Goal: Information Seeking & Learning: Find specific fact

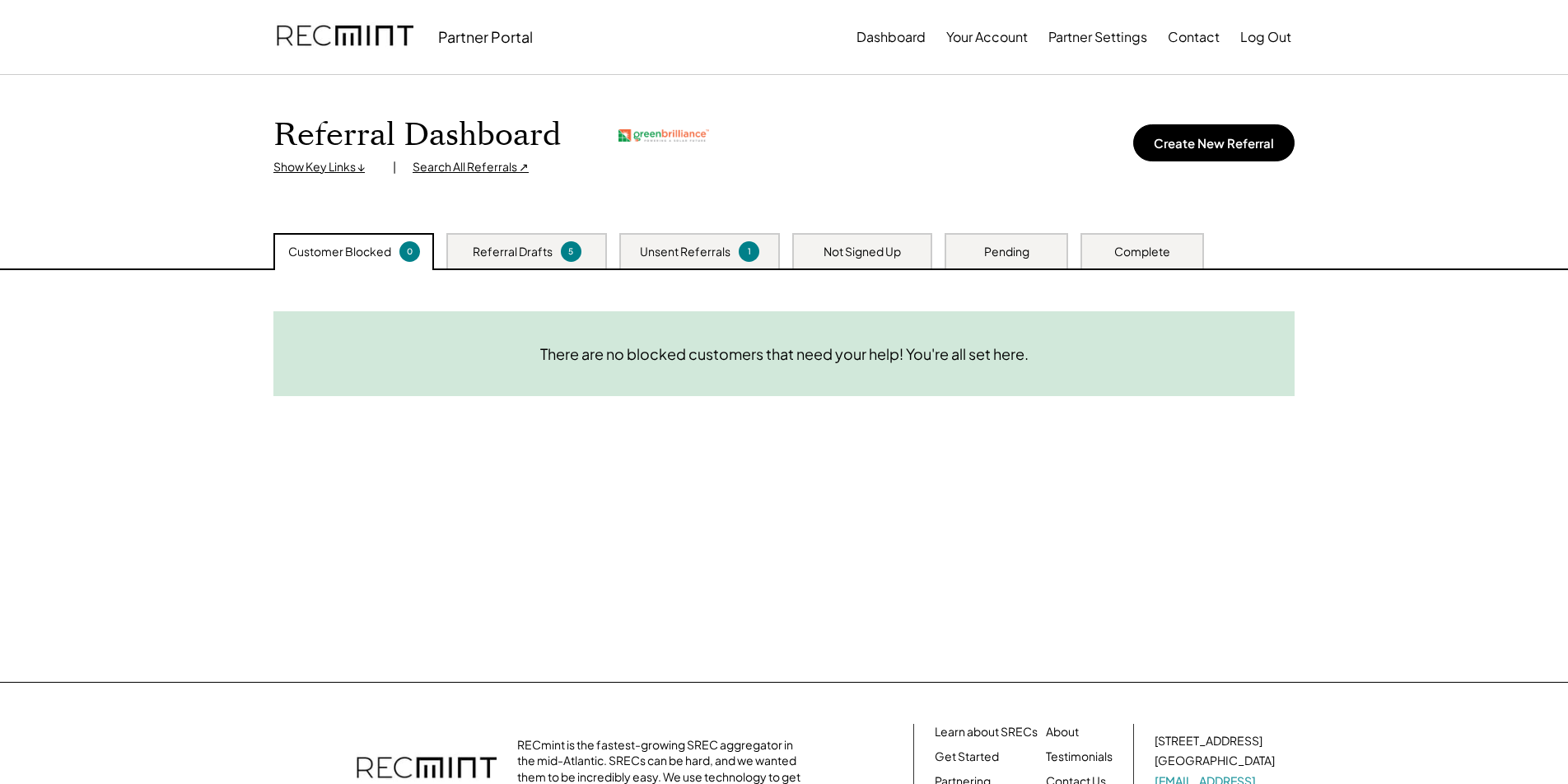
click at [483, 165] on div "Search All Referrals ↗" at bounding box center [471, 167] width 117 height 16
click at [631, 344] on div "There are no blocked customers that need your help! You're all set here." at bounding box center [784, 353] width 489 height 19
click at [511, 252] on div "Referral Drafts" at bounding box center [512, 252] width 80 height 16
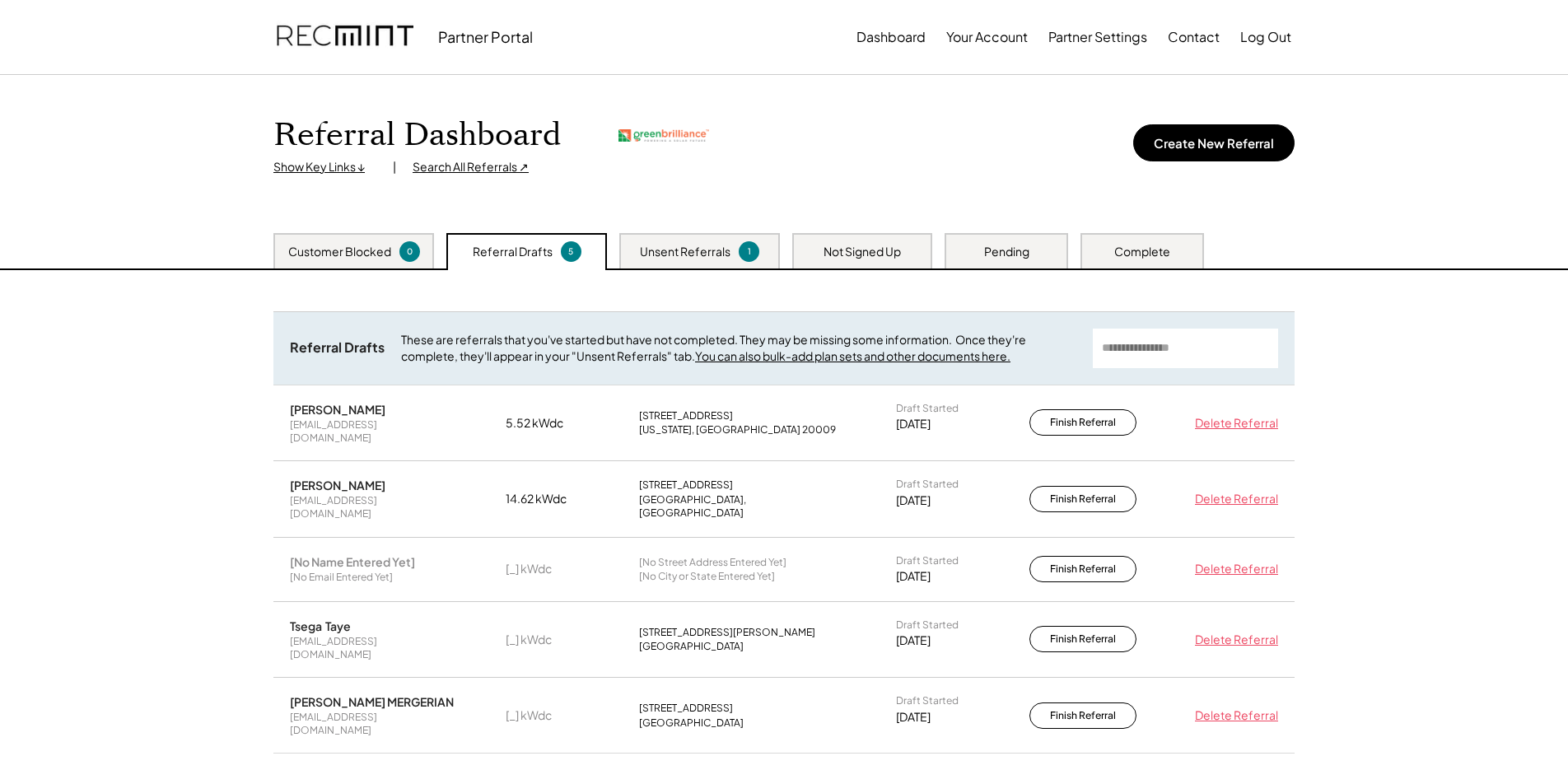
click at [1185, 353] on input "input" at bounding box center [1185, 348] width 186 height 39
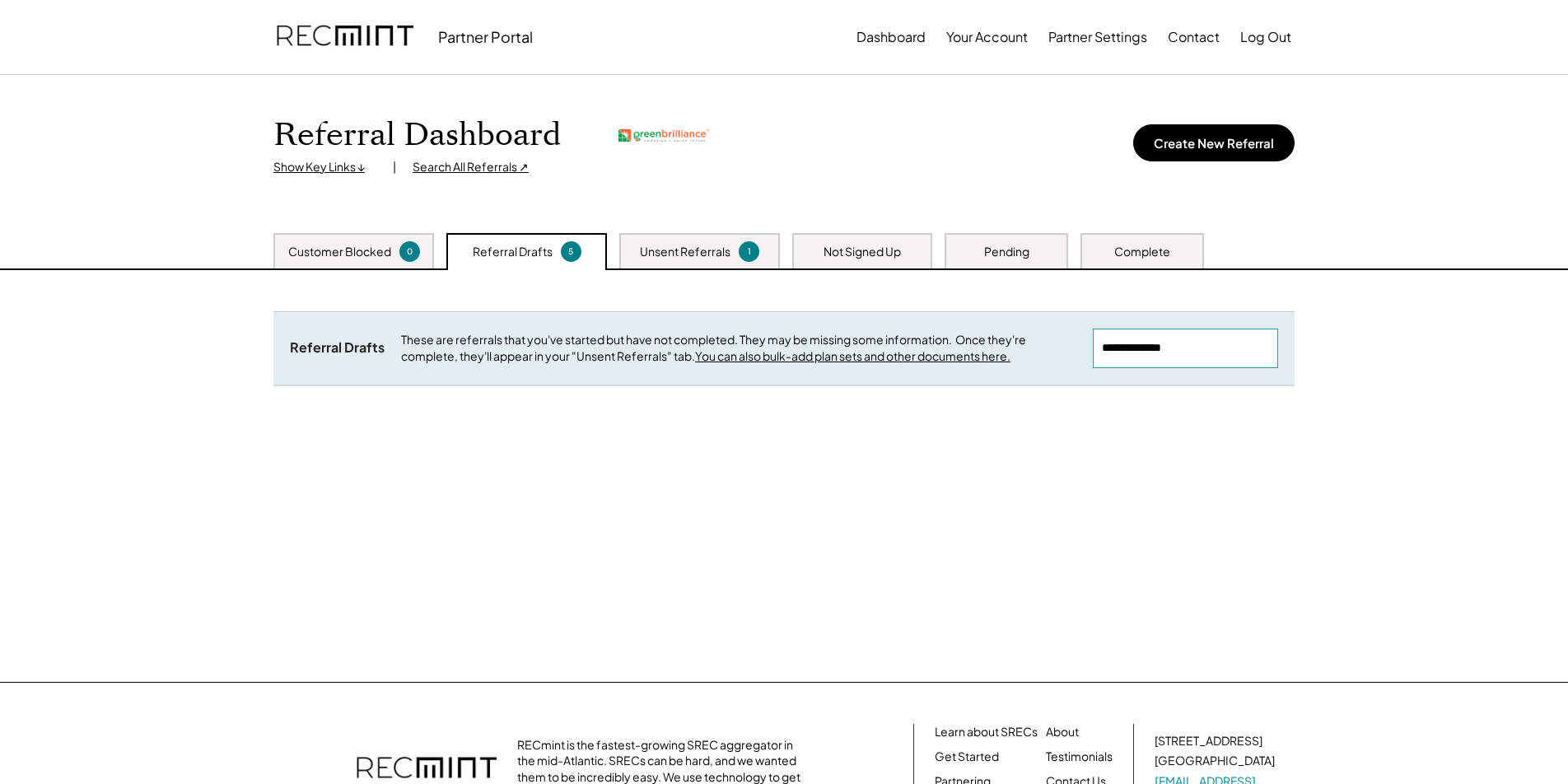
click at [1155, 352] on input "input" at bounding box center [1185, 348] width 186 height 39
drag, startPoint x: 1147, startPoint y: 346, endPoint x: 1410, endPoint y: 346, distance: 263.0
click at [1410, 346] on div "Referral Dashboard Show Key Links ↓ | Search All Referrals ↗ Create New Referra…" at bounding box center [784, 379] width 1568 height 607
type input "******"
click at [701, 251] on div "Unsent Referrals" at bounding box center [685, 252] width 91 height 16
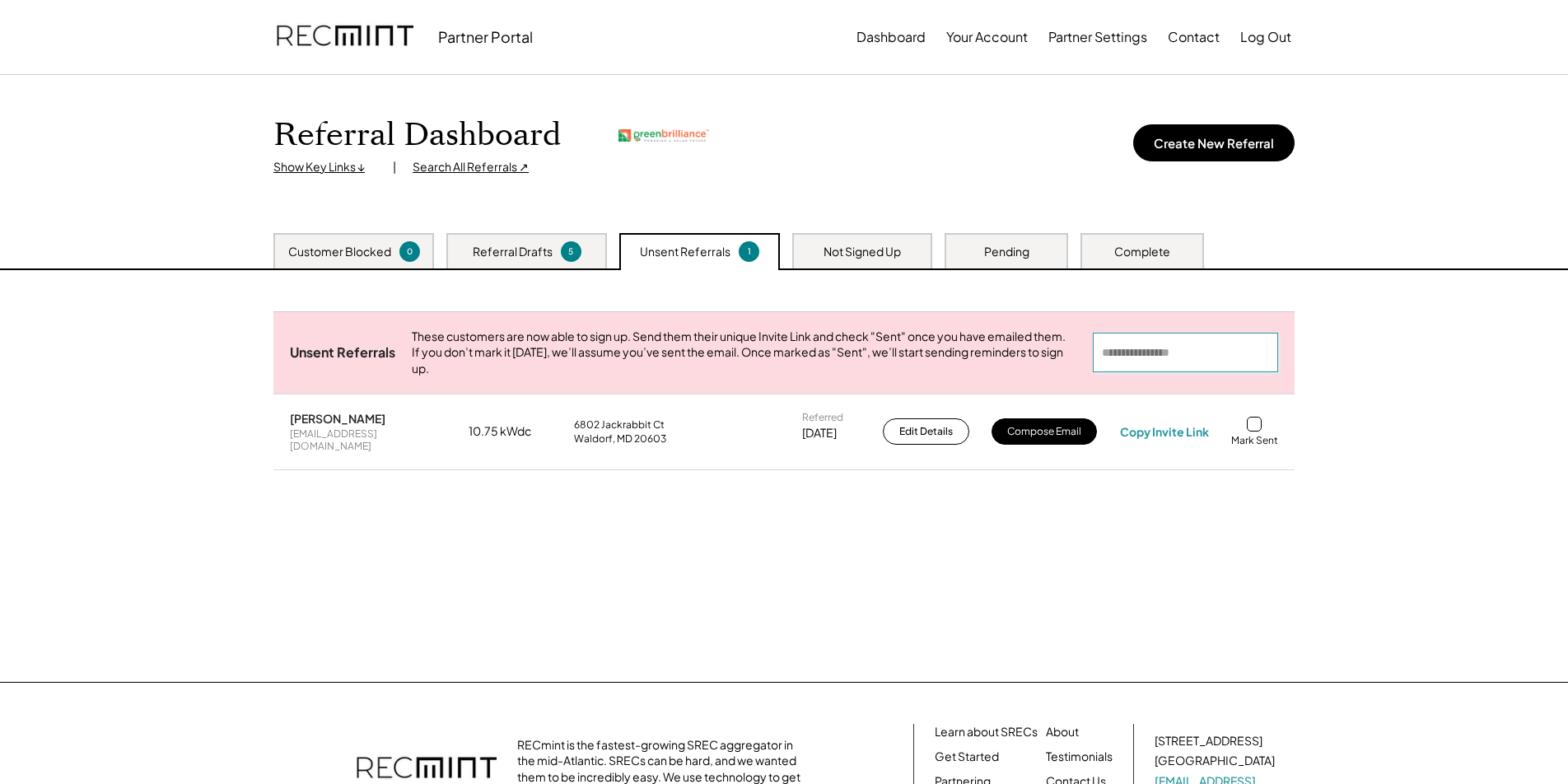
click at [1121, 363] on input "input" at bounding box center [1185, 353] width 186 height 39
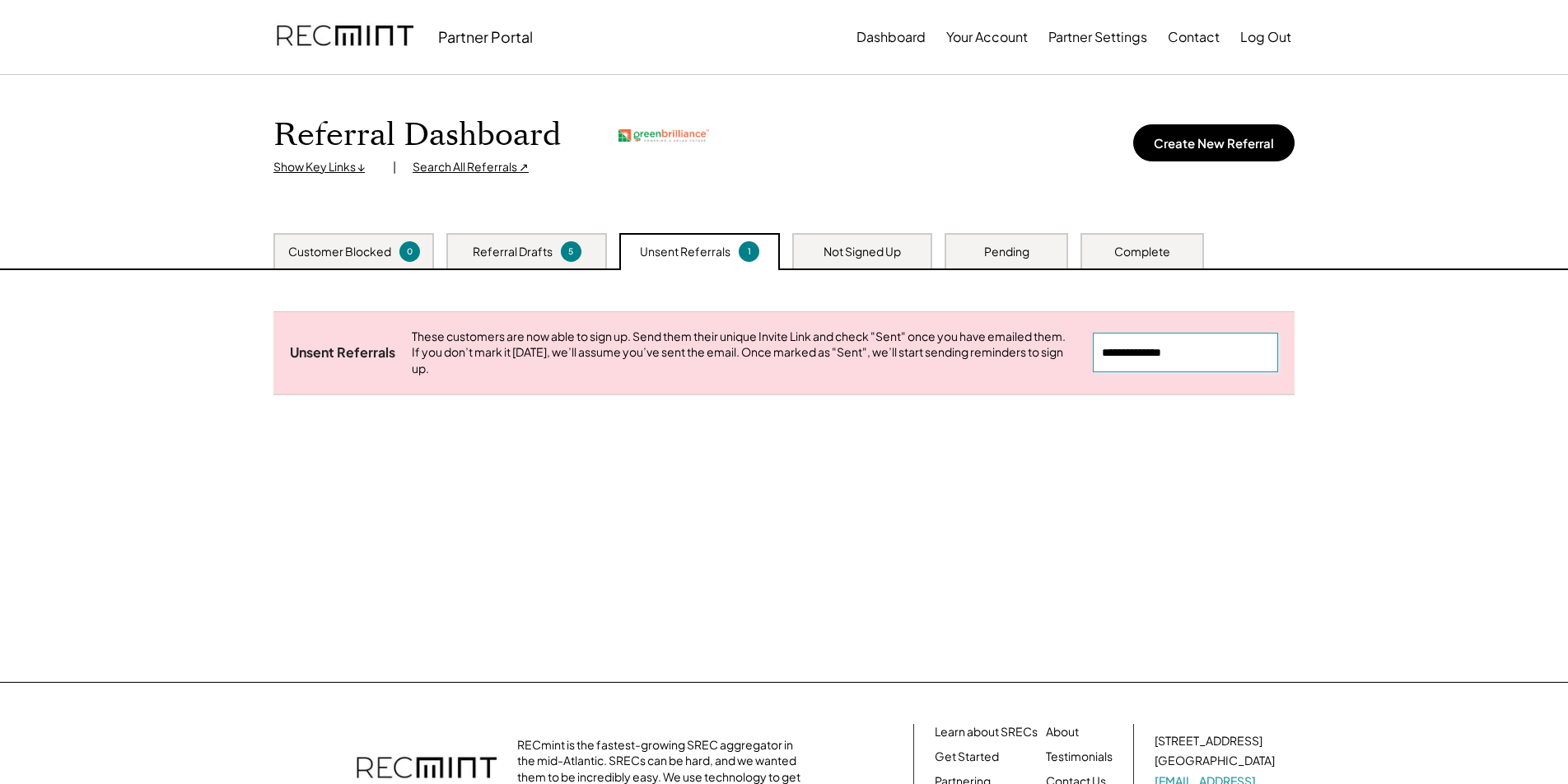
type input "**********"
click at [876, 255] on div "Not Signed Up" at bounding box center [862, 252] width 77 height 16
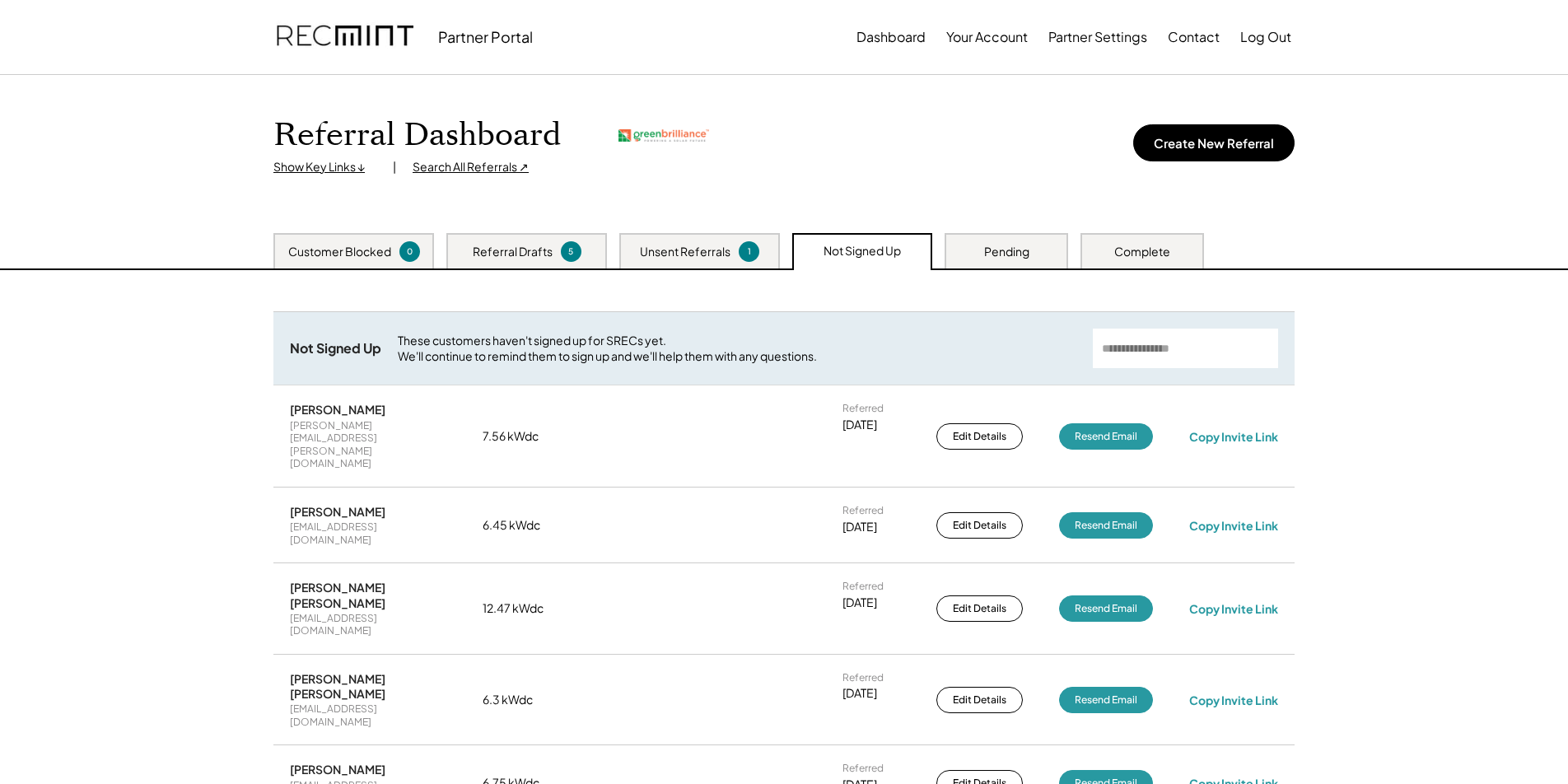
click at [1200, 350] on input "input" at bounding box center [1185, 348] width 186 height 39
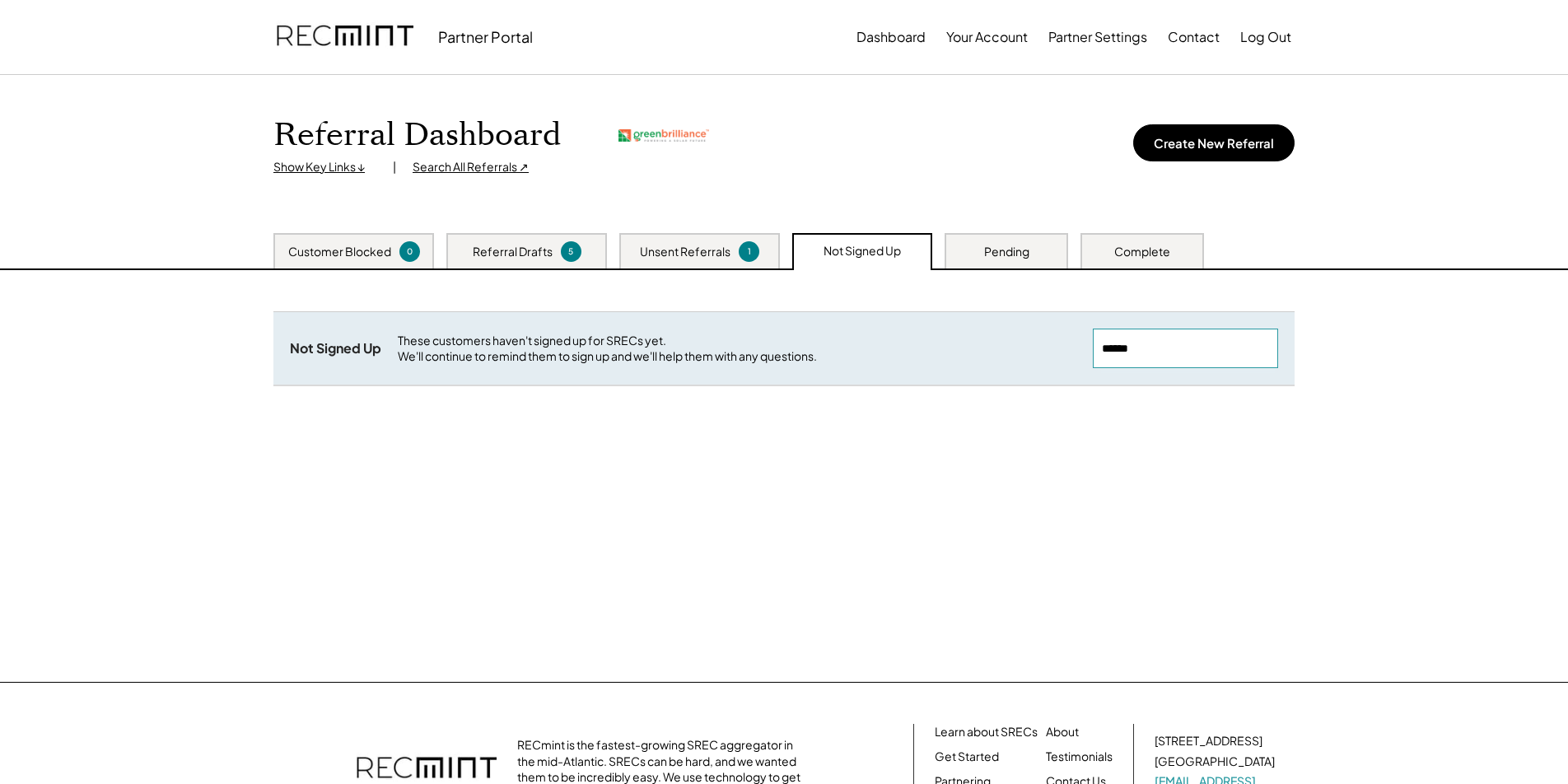
type input "******"
click at [1046, 261] on div "Pending" at bounding box center [1007, 250] width 124 height 35
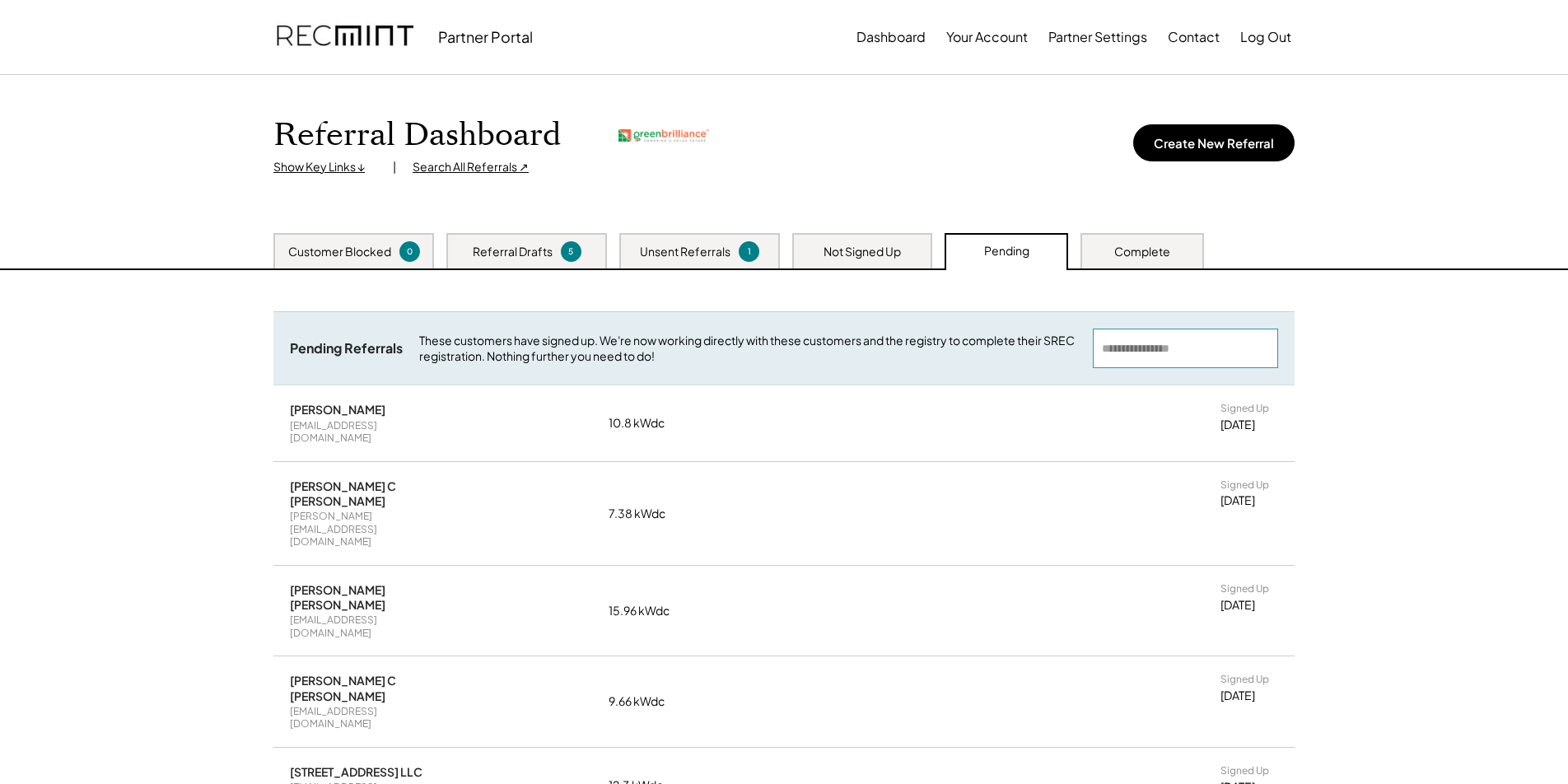
click at [1151, 349] on input "input" at bounding box center [1185, 348] width 186 height 39
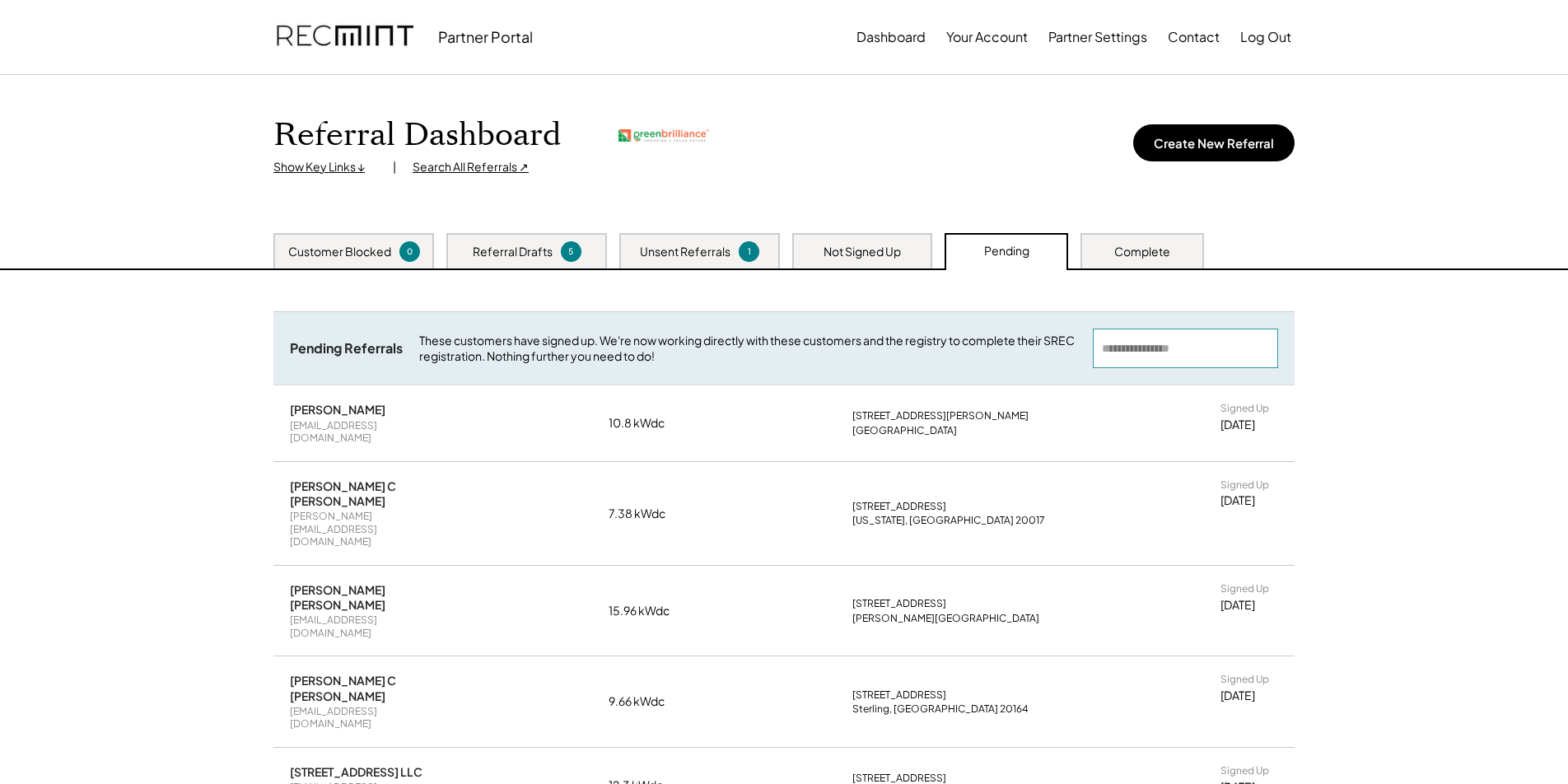
click at [864, 256] on div "Not Signed Up" at bounding box center [862, 252] width 77 height 16
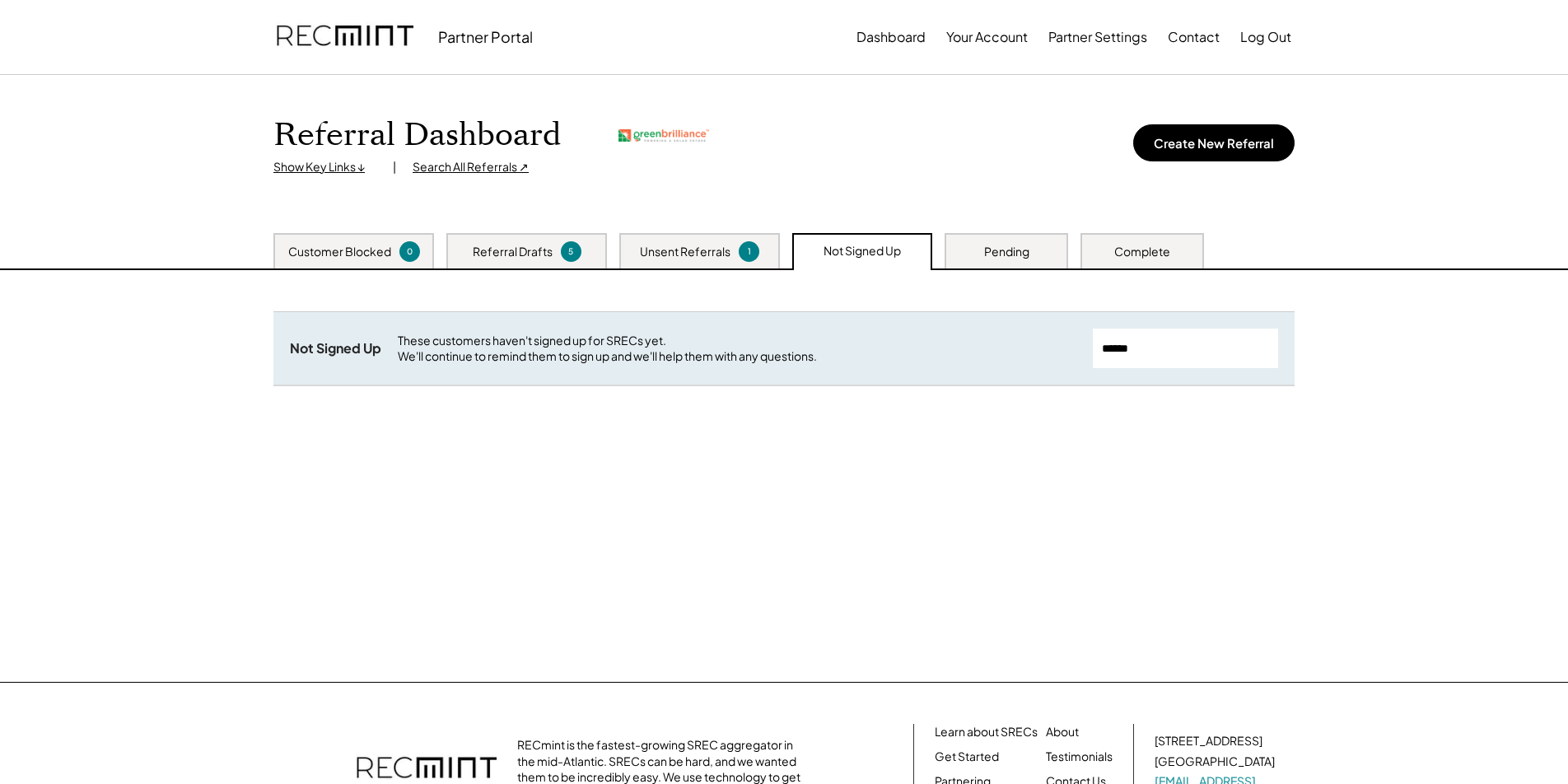
click at [713, 248] on div "Unsent Referrals" at bounding box center [685, 252] width 91 height 16
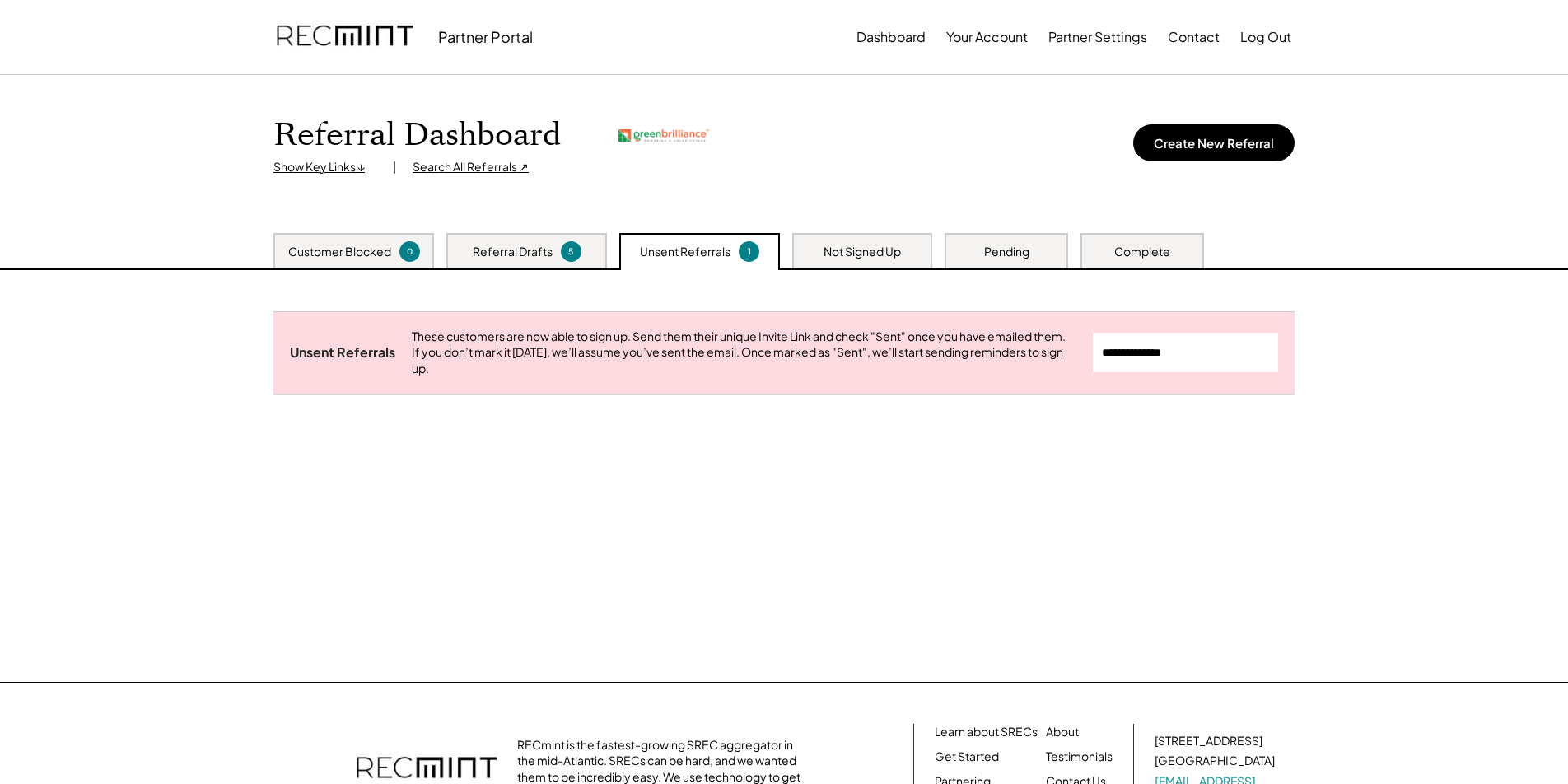
click at [507, 246] on div "Referral Drafts" at bounding box center [512, 252] width 80 height 16
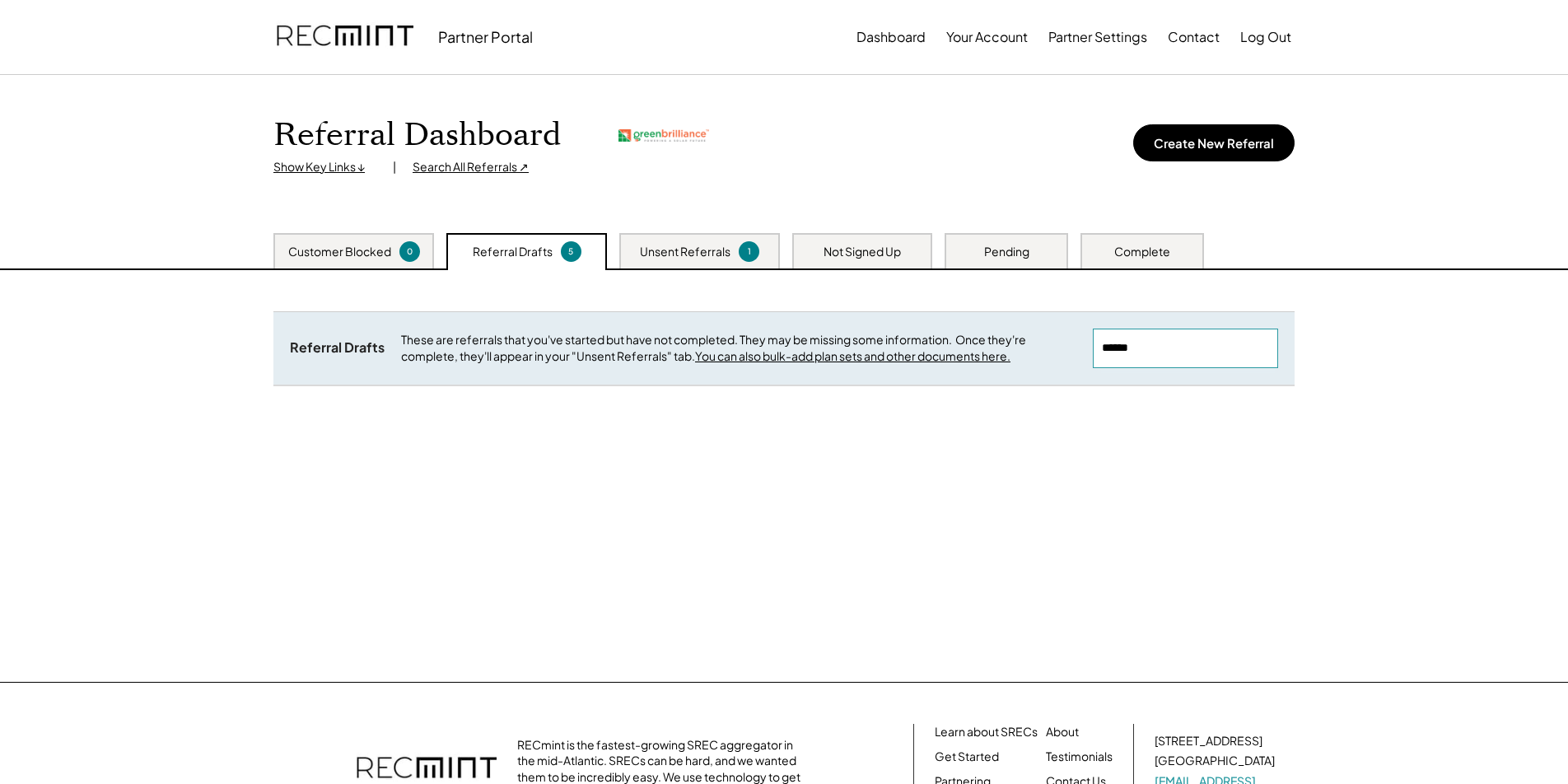
drag, startPoint x: 1162, startPoint y: 358, endPoint x: 745, endPoint y: 253, distance: 430.0
click at [745, 253] on div "Referral Dashboard Show Key Links ↓ | Search All Referrals ↗ Create New Referra…" at bounding box center [784, 379] width 1568 height 607
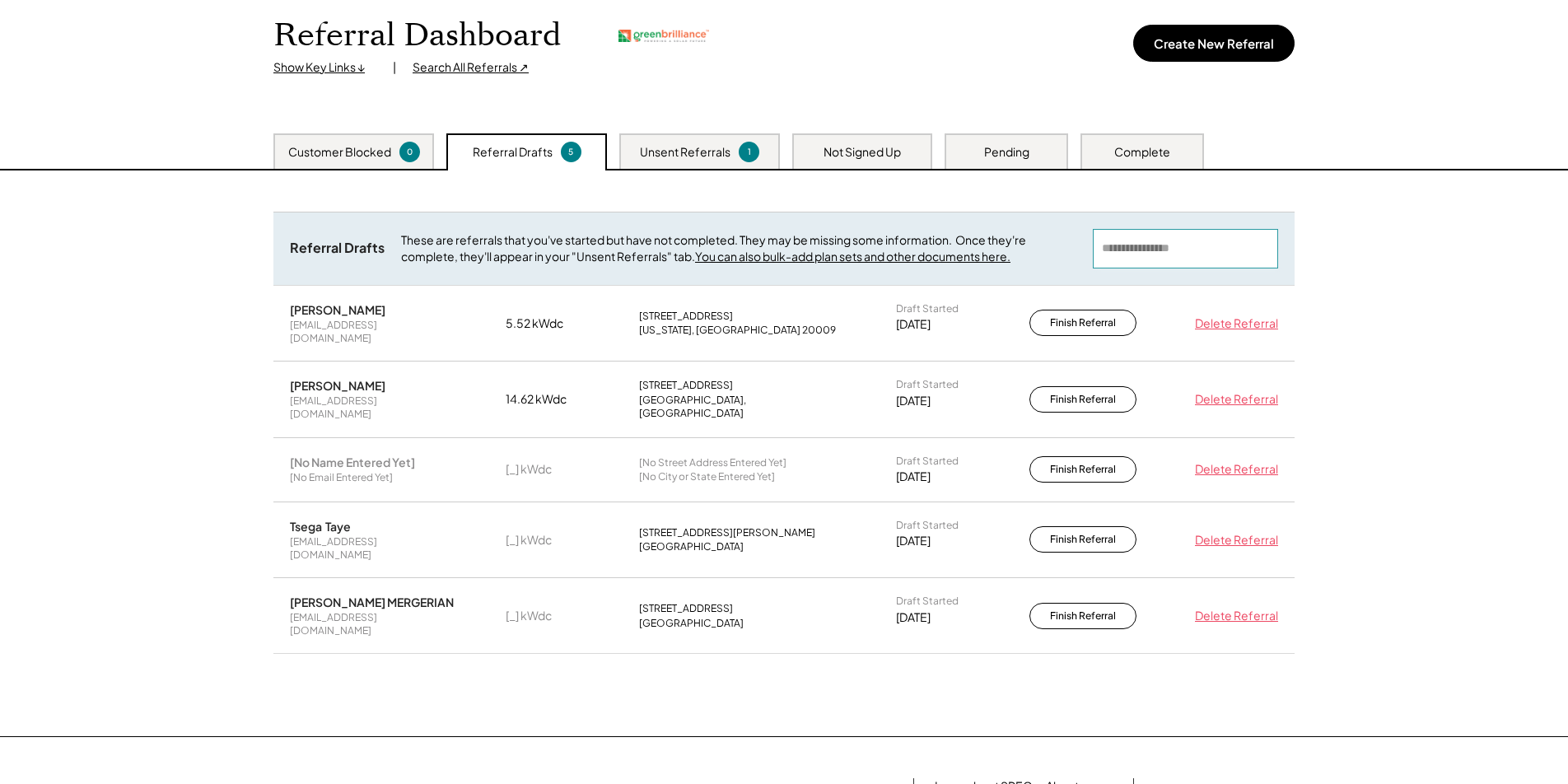
scroll to position [100, 0]
click at [370, 163] on div "Customer Blocked 0" at bounding box center [353, 150] width 160 height 35
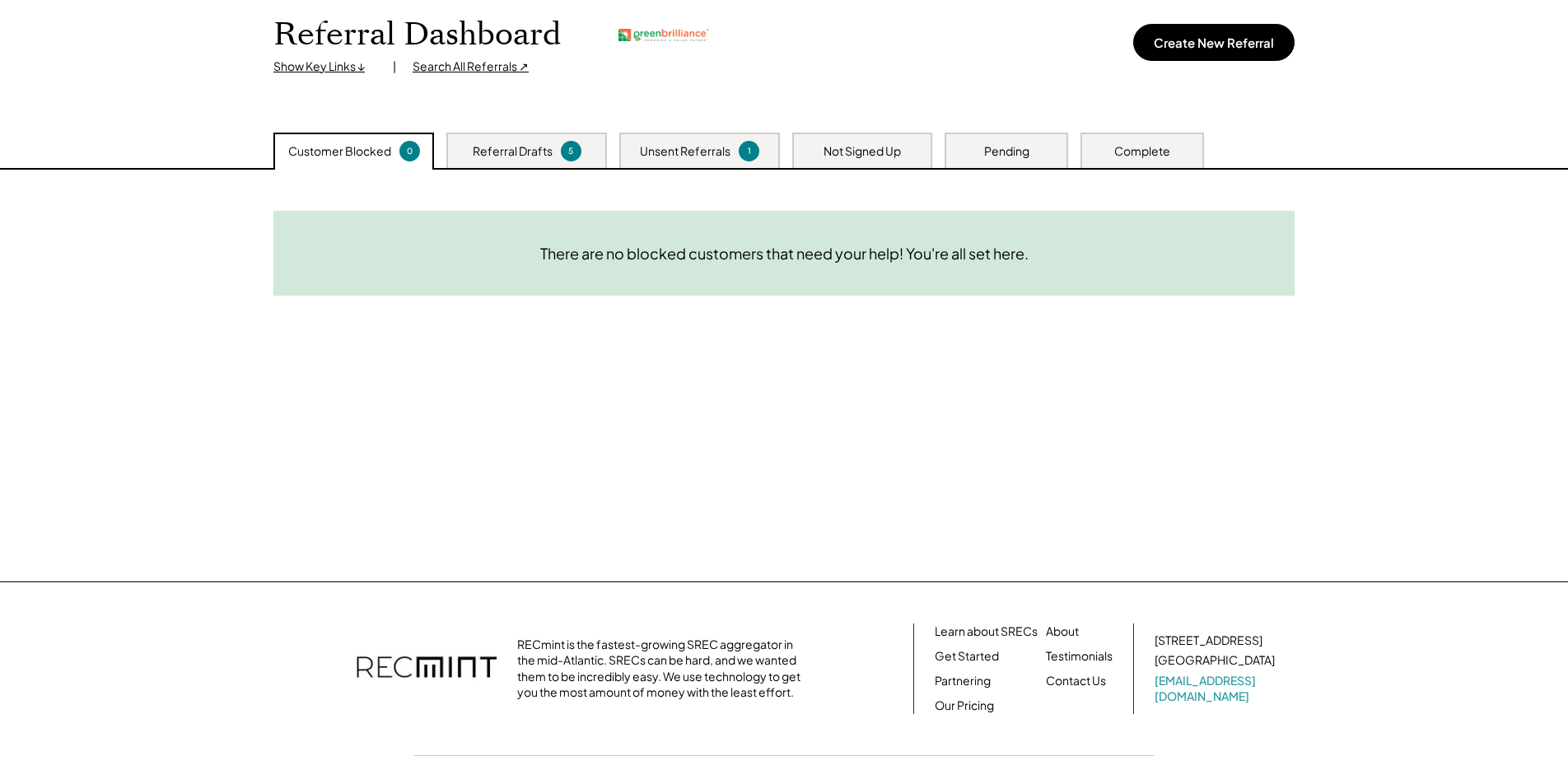
click at [490, 150] on div "Referral Drafts" at bounding box center [512, 152] width 80 height 16
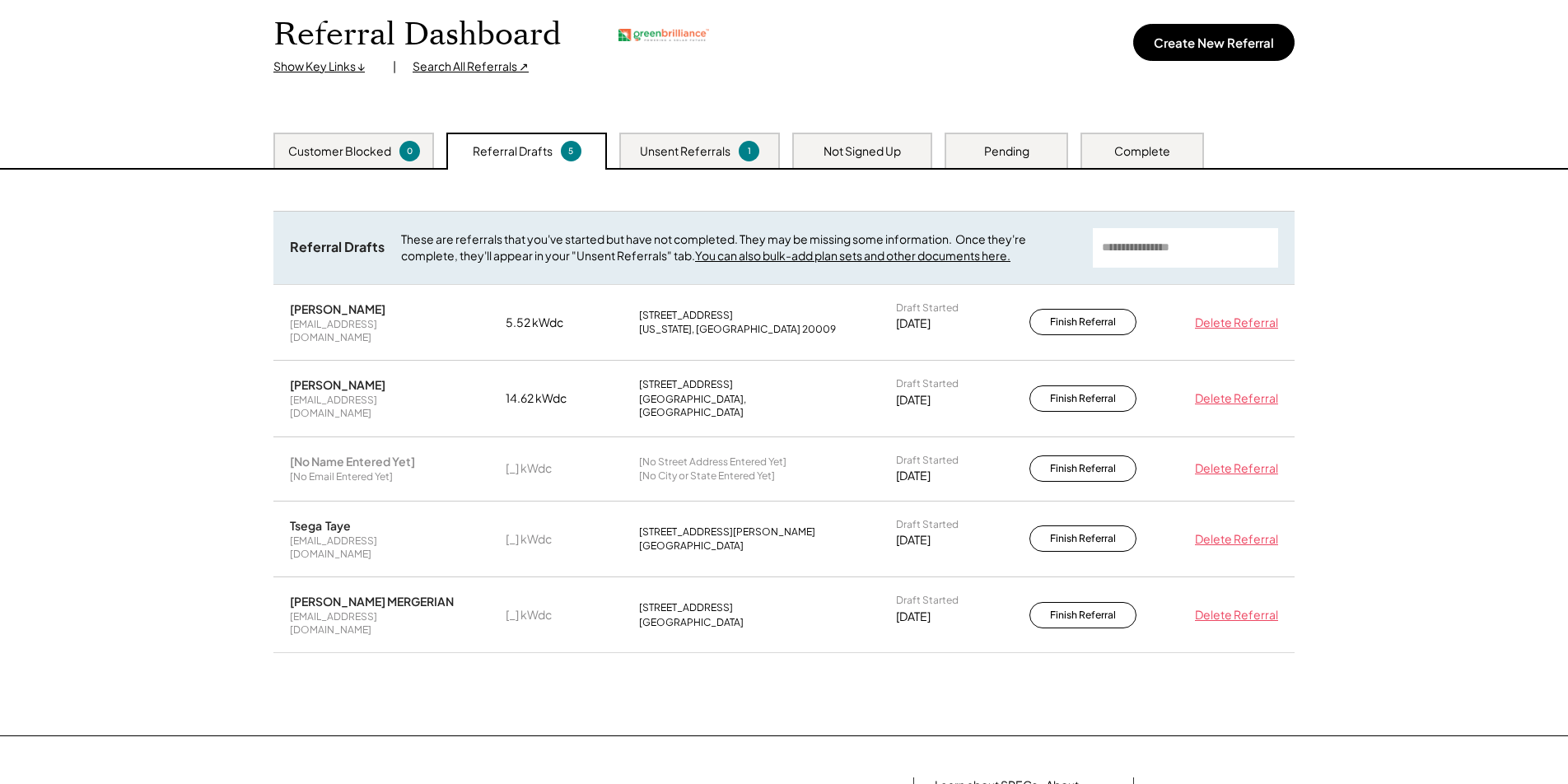
click at [1154, 148] on div "Complete" at bounding box center [1142, 152] width 56 height 16
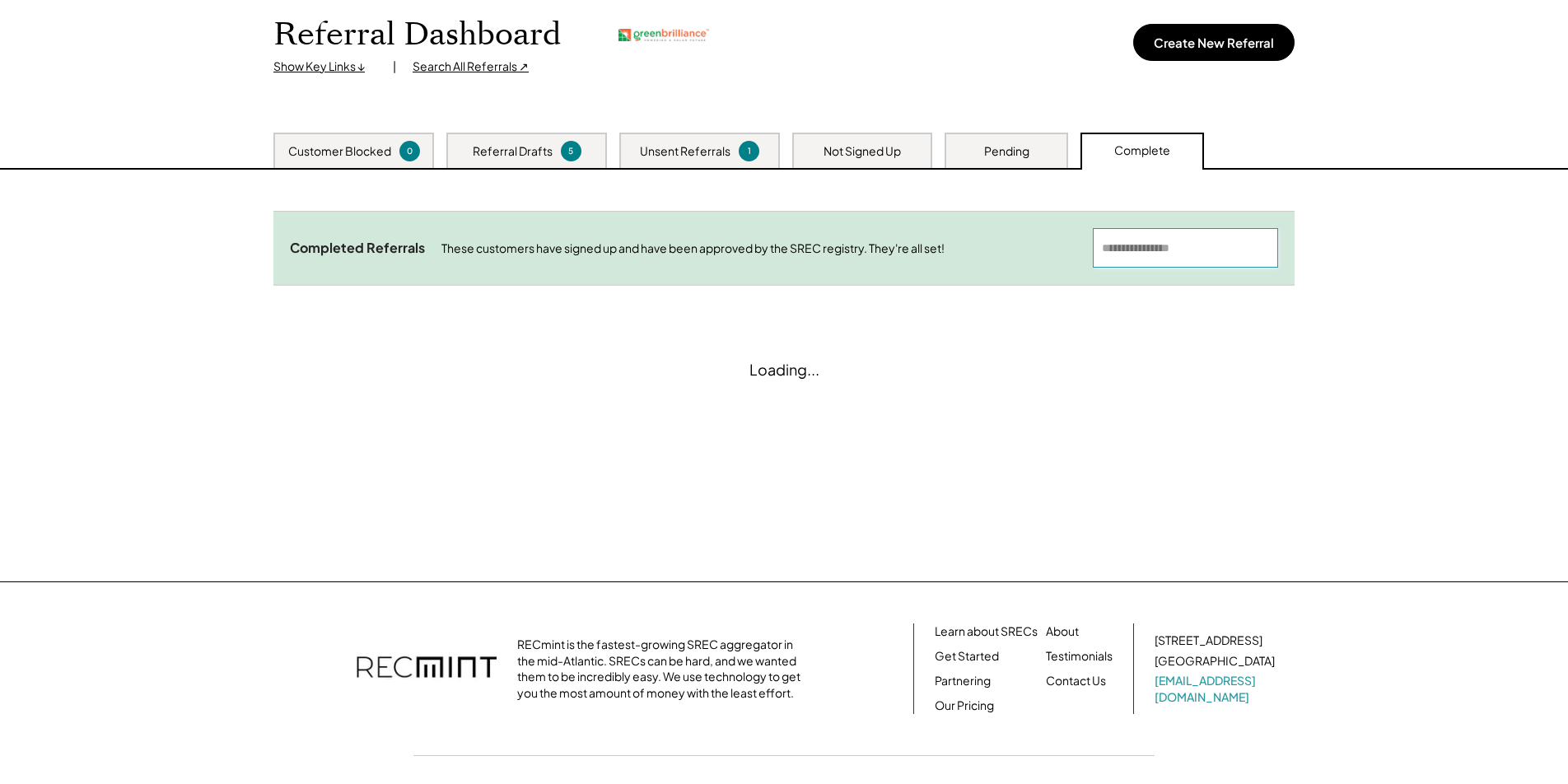
click at [1164, 246] on input "input" at bounding box center [1185, 248] width 186 height 39
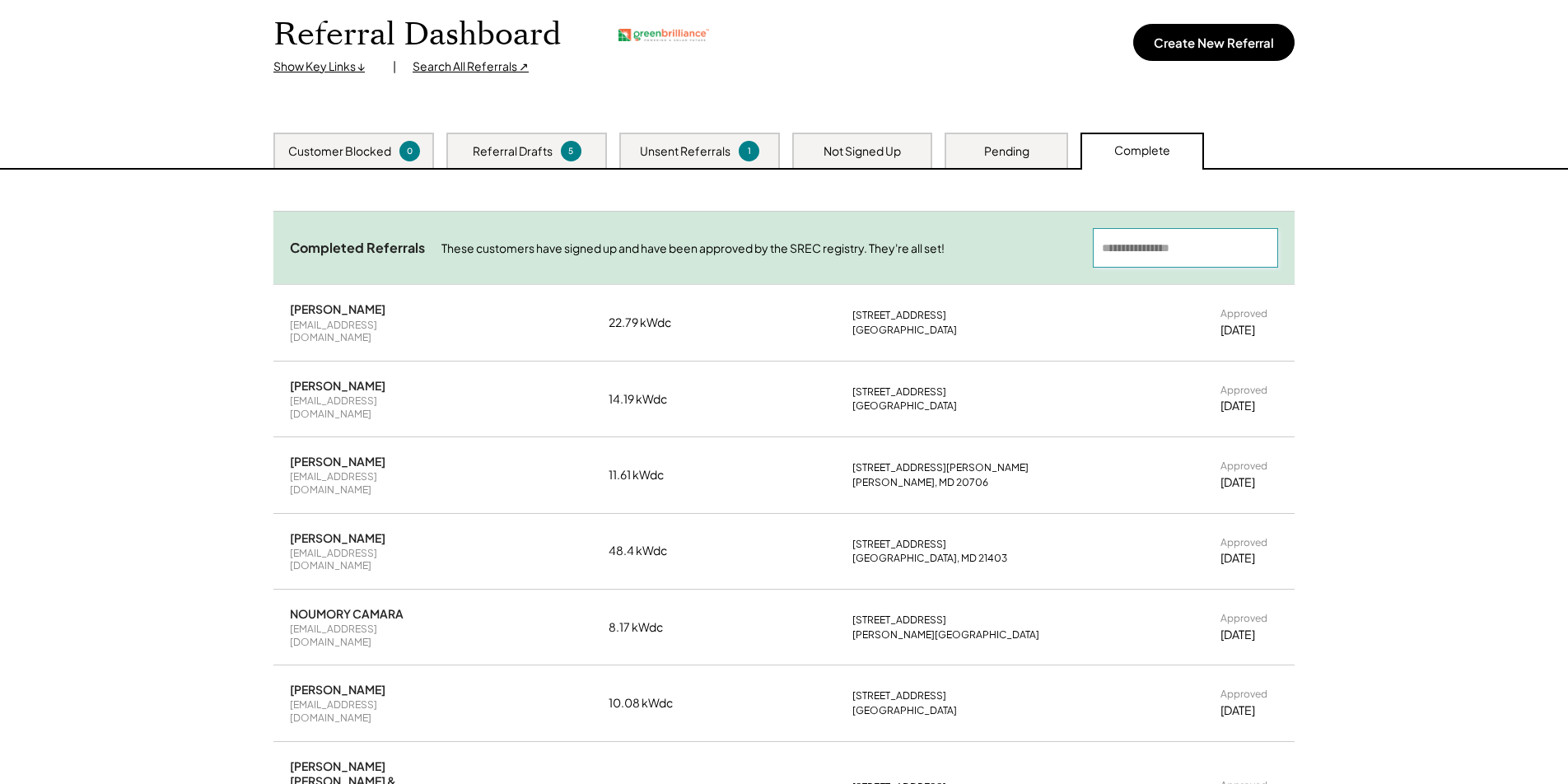
paste input "**********"
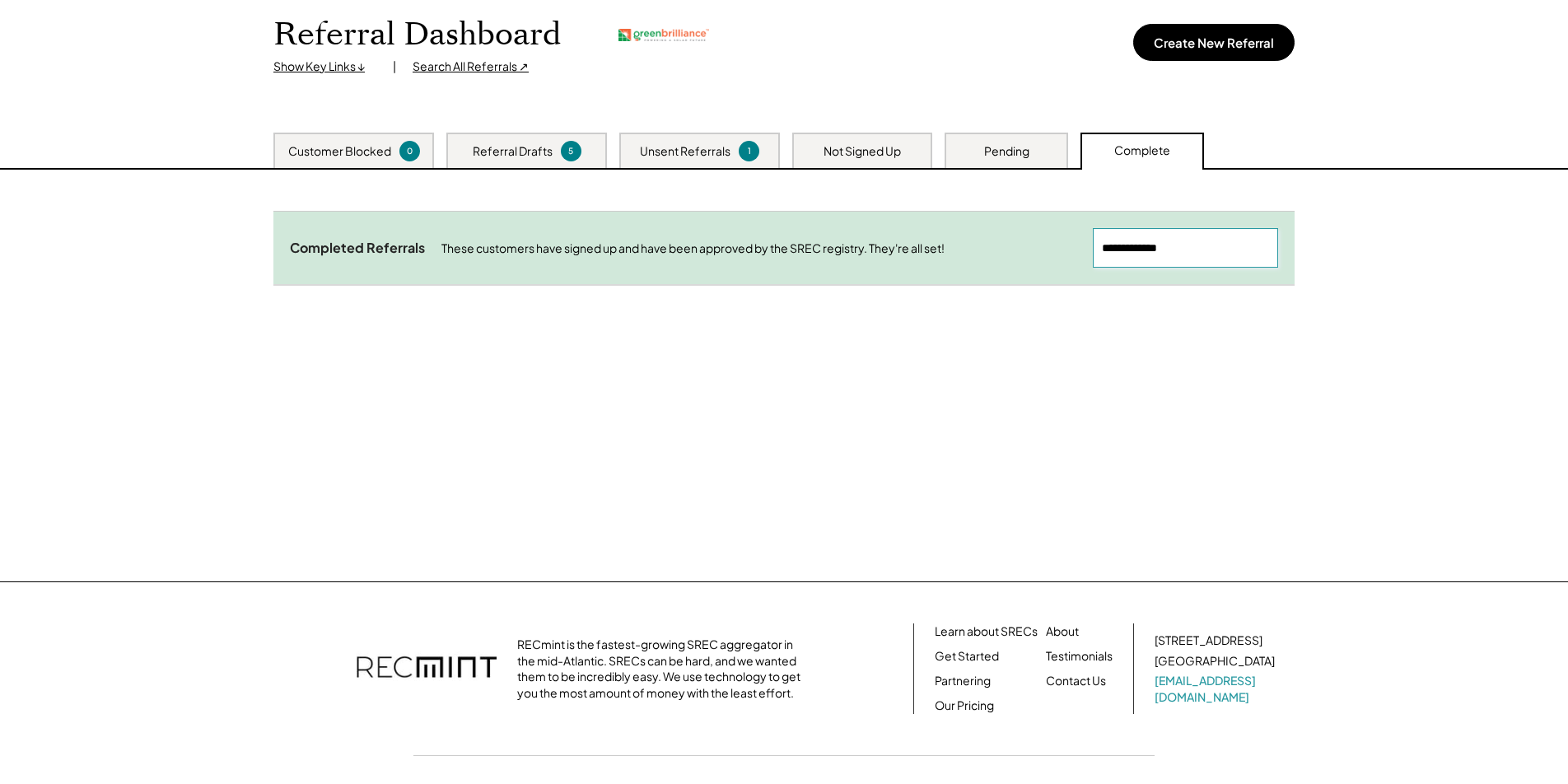
drag, startPoint x: 1242, startPoint y: 256, endPoint x: 937, endPoint y: 233, distance: 305.9
click at [937, 233] on div "Completed Referrals These customers have signed up and have been approved by th…" at bounding box center [784, 248] width 1021 height 74
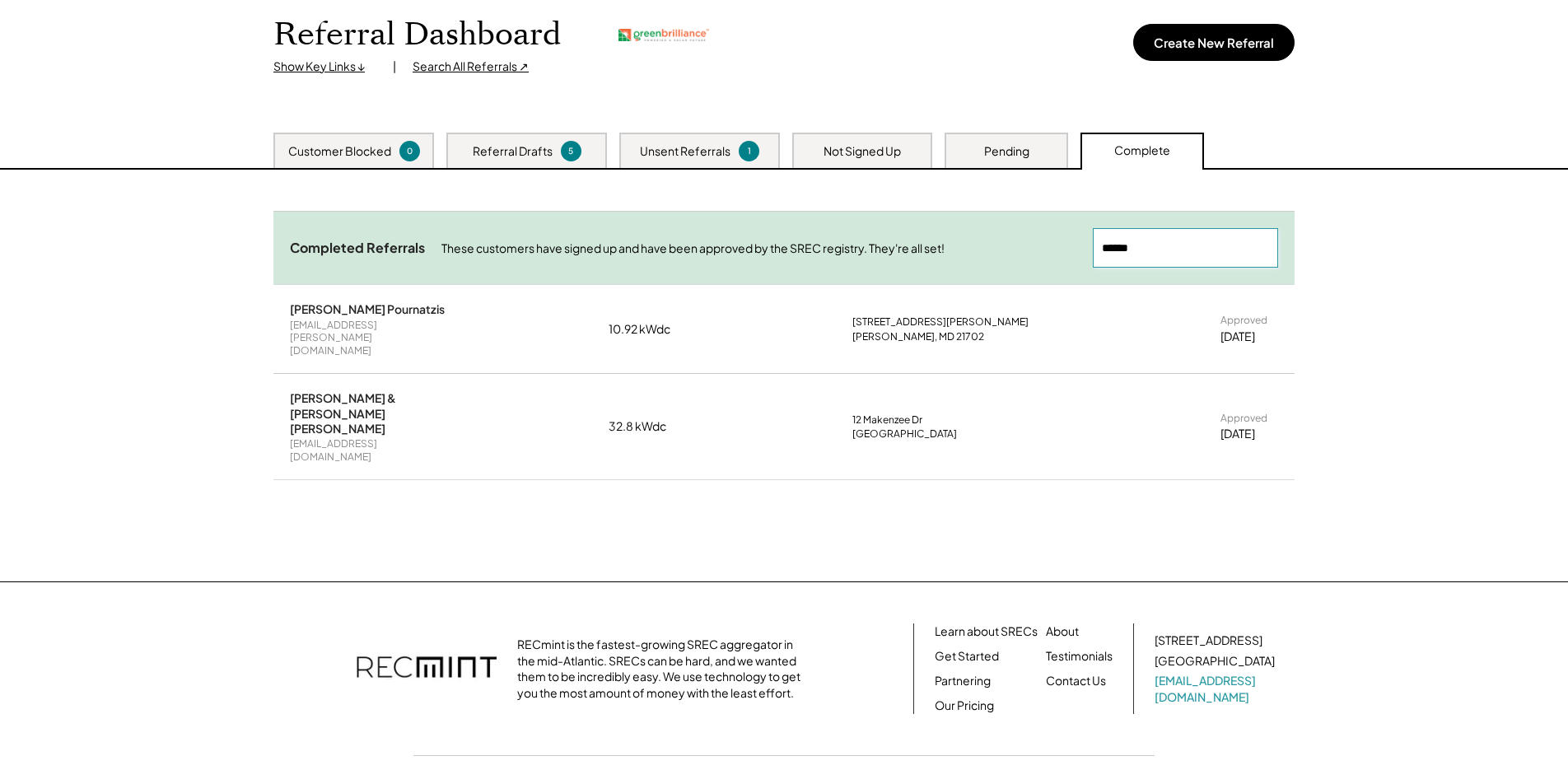
drag, startPoint x: 1164, startPoint y: 254, endPoint x: 947, endPoint y: 236, distance: 217.7
click at [947, 236] on div "Completed Referrals These customers have signed up and have been approved by th…" at bounding box center [784, 248] width 1021 height 74
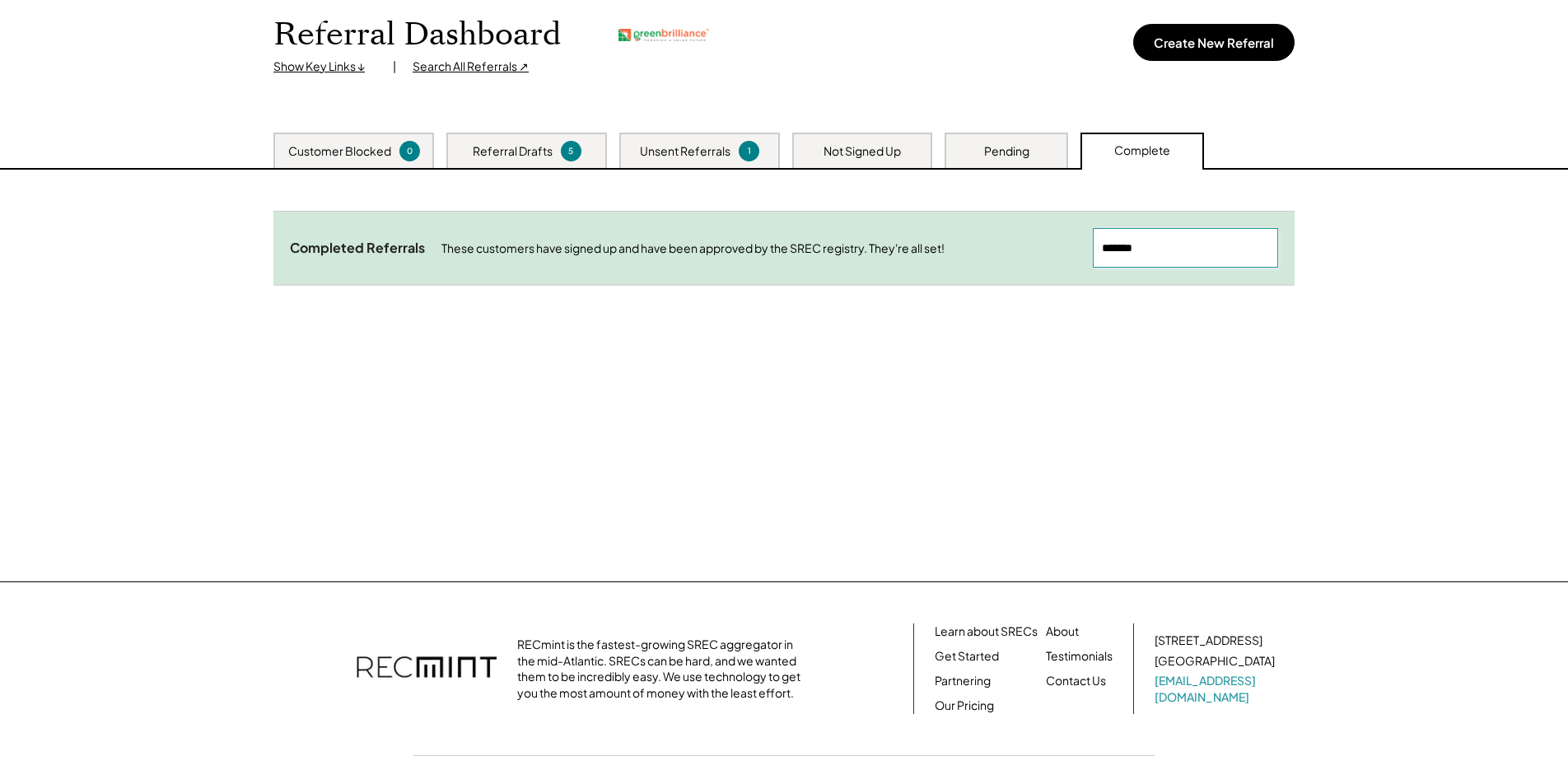
drag, startPoint x: 1105, startPoint y: 244, endPoint x: 851, endPoint y: 229, distance: 254.4
click at [851, 229] on div "Completed Referrals These customers have signed up and have been approved by th…" at bounding box center [784, 248] width 1021 height 74
paste input "**********"
drag, startPoint x: 1147, startPoint y: 245, endPoint x: 1390, endPoint y: 248, distance: 243.0
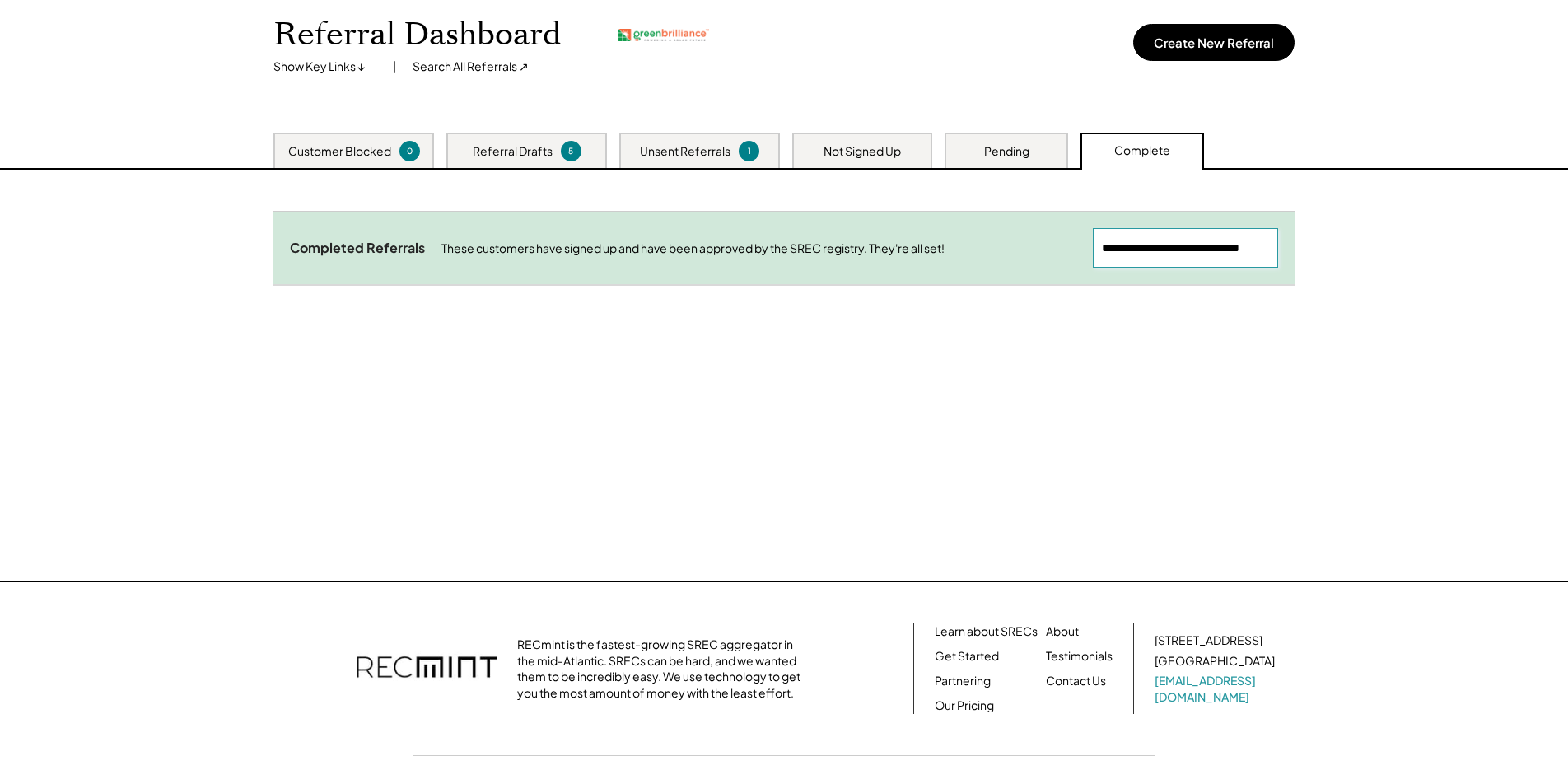
click at [1390, 248] on div "Referral Dashboard Show Key Links ↓ | Search All Referrals ↗ Create New Referra…" at bounding box center [784, 278] width 1568 height 607
drag, startPoint x: 1249, startPoint y: 249, endPoint x: 914, endPoint y: 248, distance: 335.0
click at [914, 248] on div "Completed Referrals These customers have signed up and have been approved by th…" at bounding box center [784, 248] width 1021 height 74
paste input "**********"
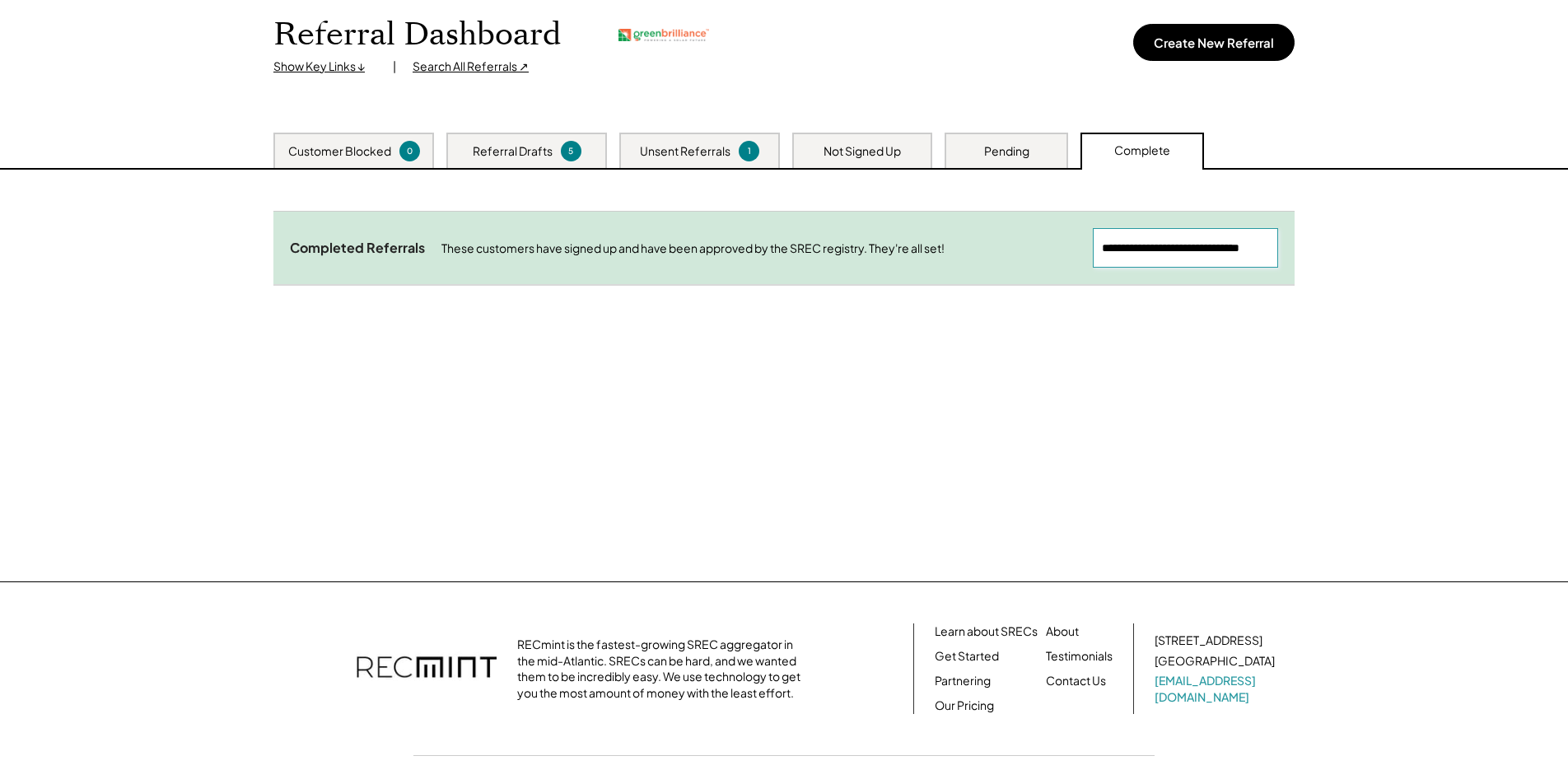
drag, startPoint x: 1157, startPoint y: 250, endPoint x: 738, endPoint y: 196, distance: 422.5
click at [738, 196] on div "Need System Details These customers need your help with completing the system d…" at bounding box center [784, 375] width 1054 height 412
click at [1224, 251] on input "input" at bounding box center [1185, 248] width 186 height 39
type input "**********"
click at [362, 317] on div "Yolanda S Magana" at bounding box center [368, 316] width 157 height 30
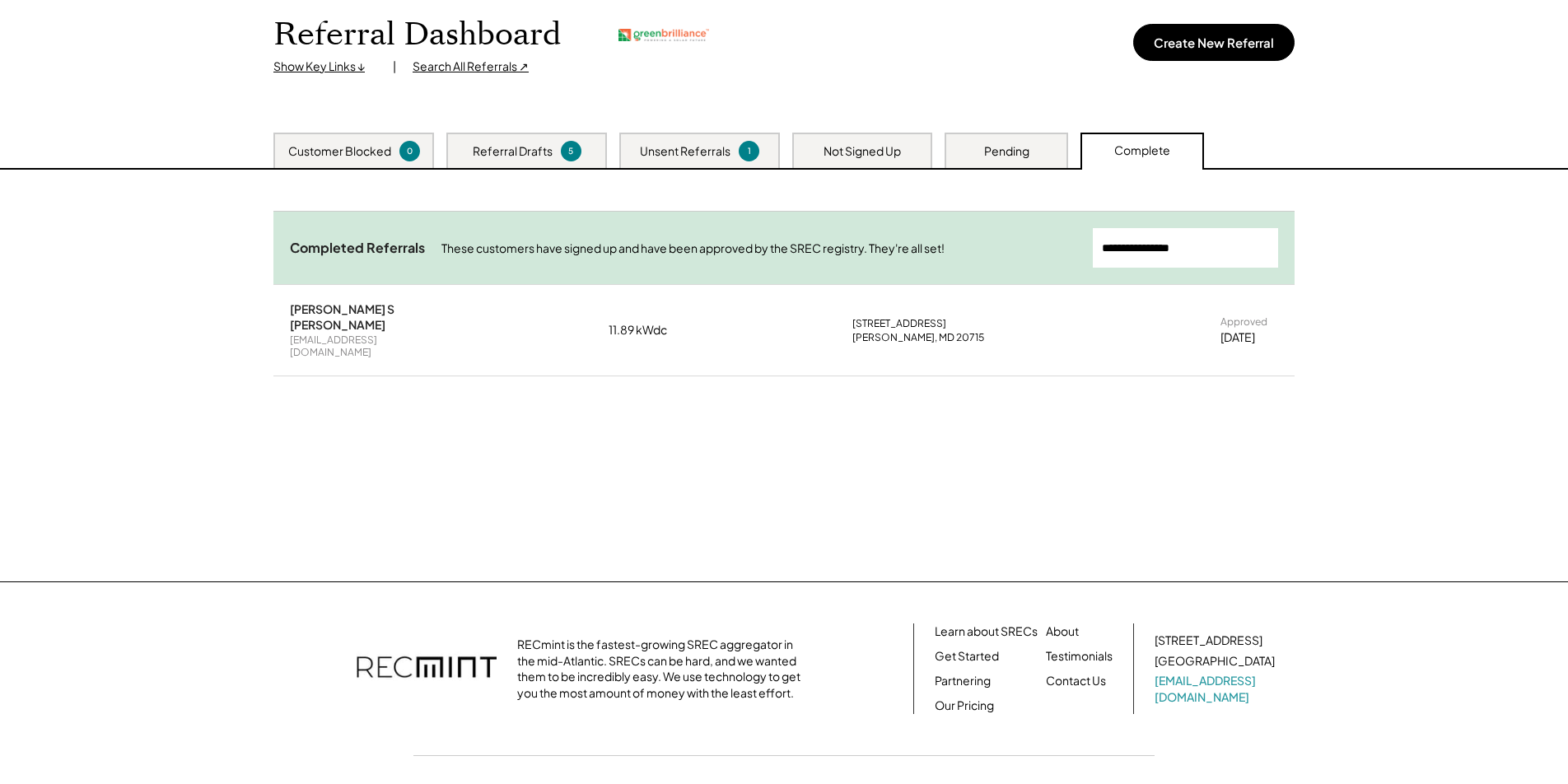
click at [651, 322] on div "11.89 kWdc" at bounding box center [650, 330] width 82 height 16
drag, startPoint x: 284, startPoint y: 306, endPoint x: 429, endPoint y: 335, distance: 147.9
click at [429, 335] on div "Yolanda S Magana los112@yahoo.com 11.89 kWdc 2421 Keyberry Ln Bowie, MD 20715 A…" at bounding box center [784, 330] width 1021 height 91
click at [885, 331] on div "Bowie, MD 20715" at bounding box center [918, 337] width 132 height 13
drag, startPoint x: 288, startPoint y: 309, endPoint x: 467, endPoint y: 309, distance: 179.0
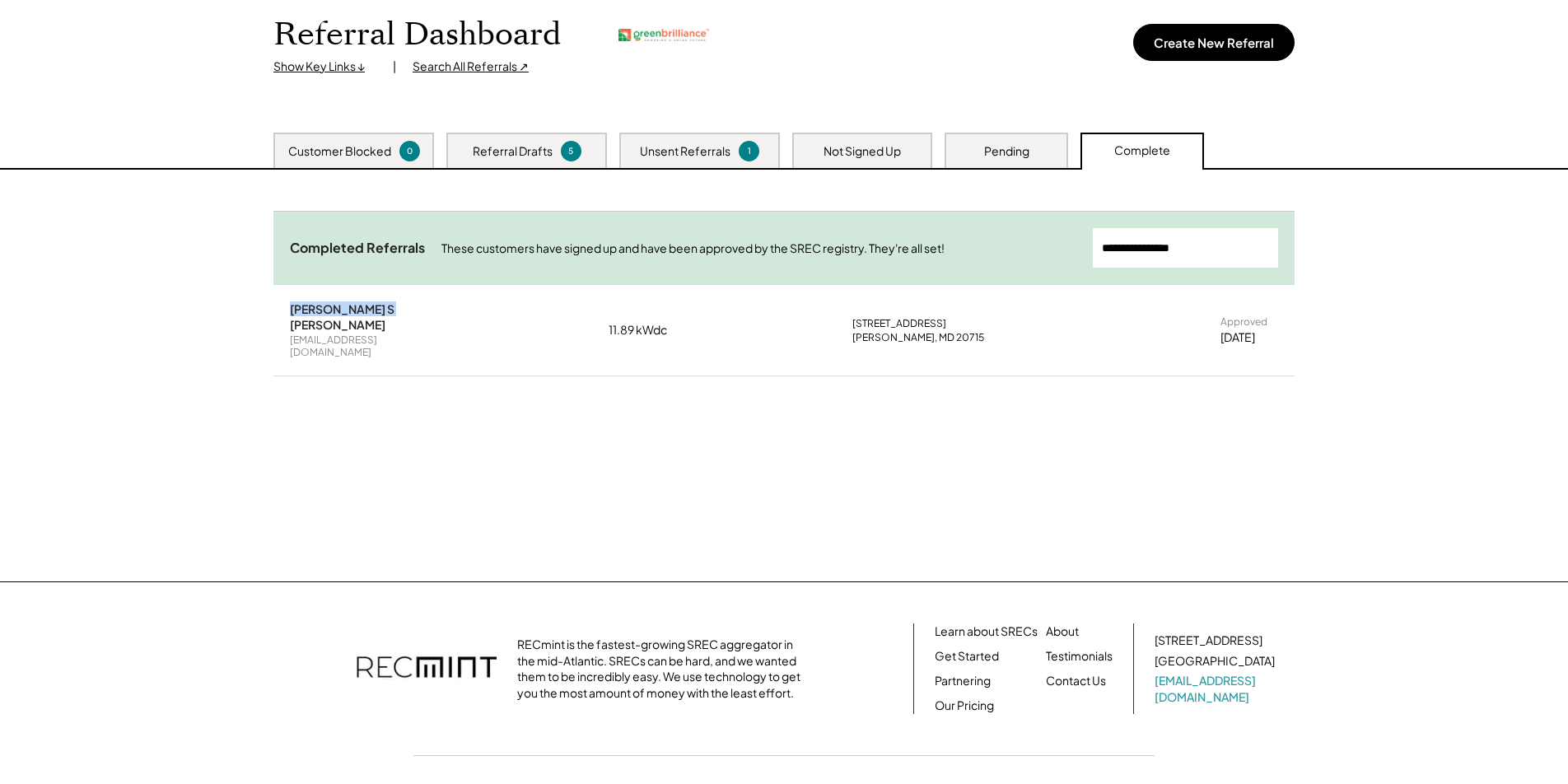
click at [467, 309] on div "Yolanda S Magana los112@yahoo.com 11.89 kWdc 2421 Keyberry Ln Bowie, MD 20715 A…" at bounding box center [784, 330] width 1021 height 91
copy div "Yolanda S Magana"
click at [500, 137] on div "Referral Drafts 5" at bounding box center [526, 150] width 160 height 35
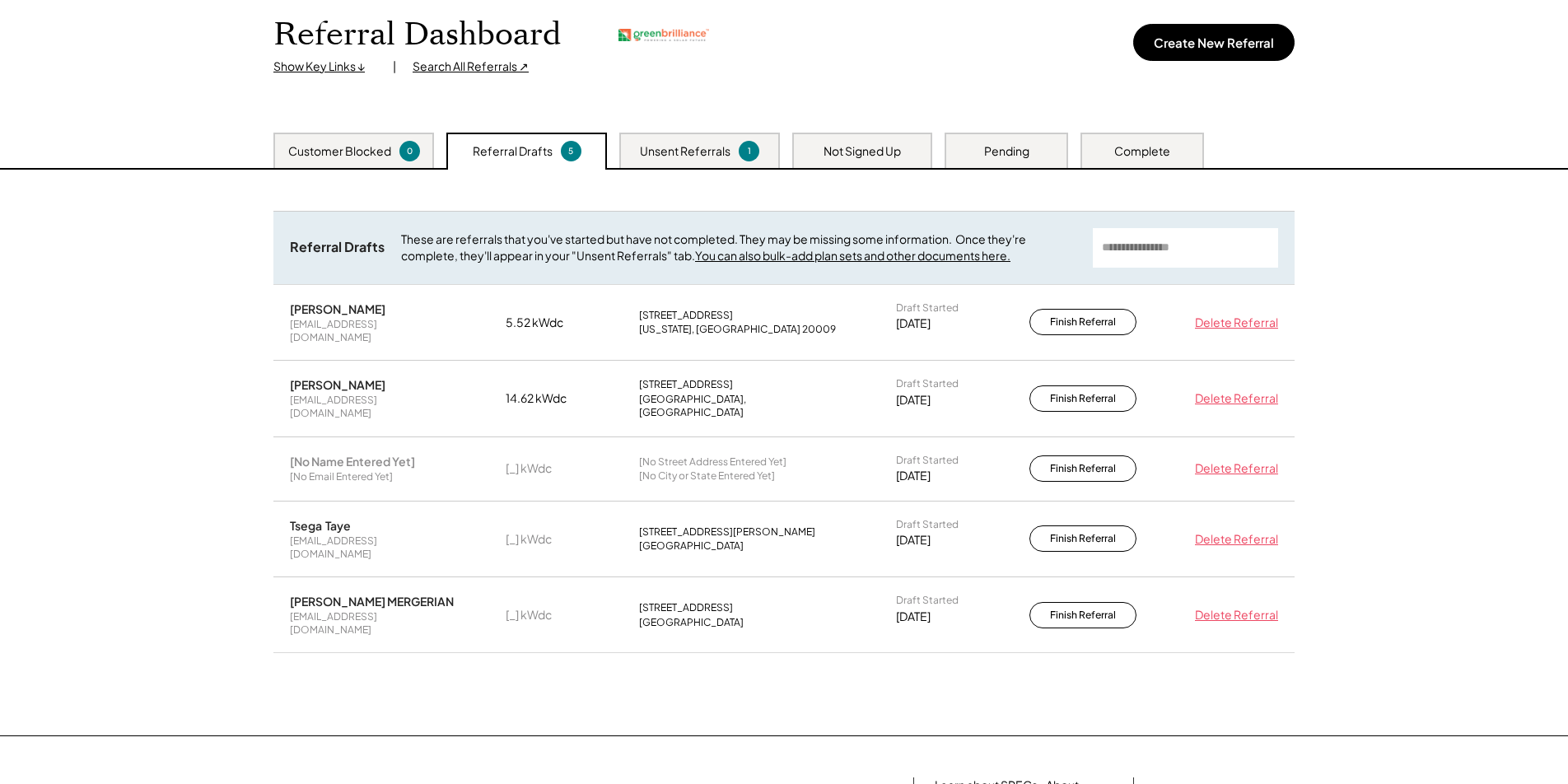
click at [671, 158] on div "Unsent Referrals" at bounding box center [685, 152] width 91 height 16
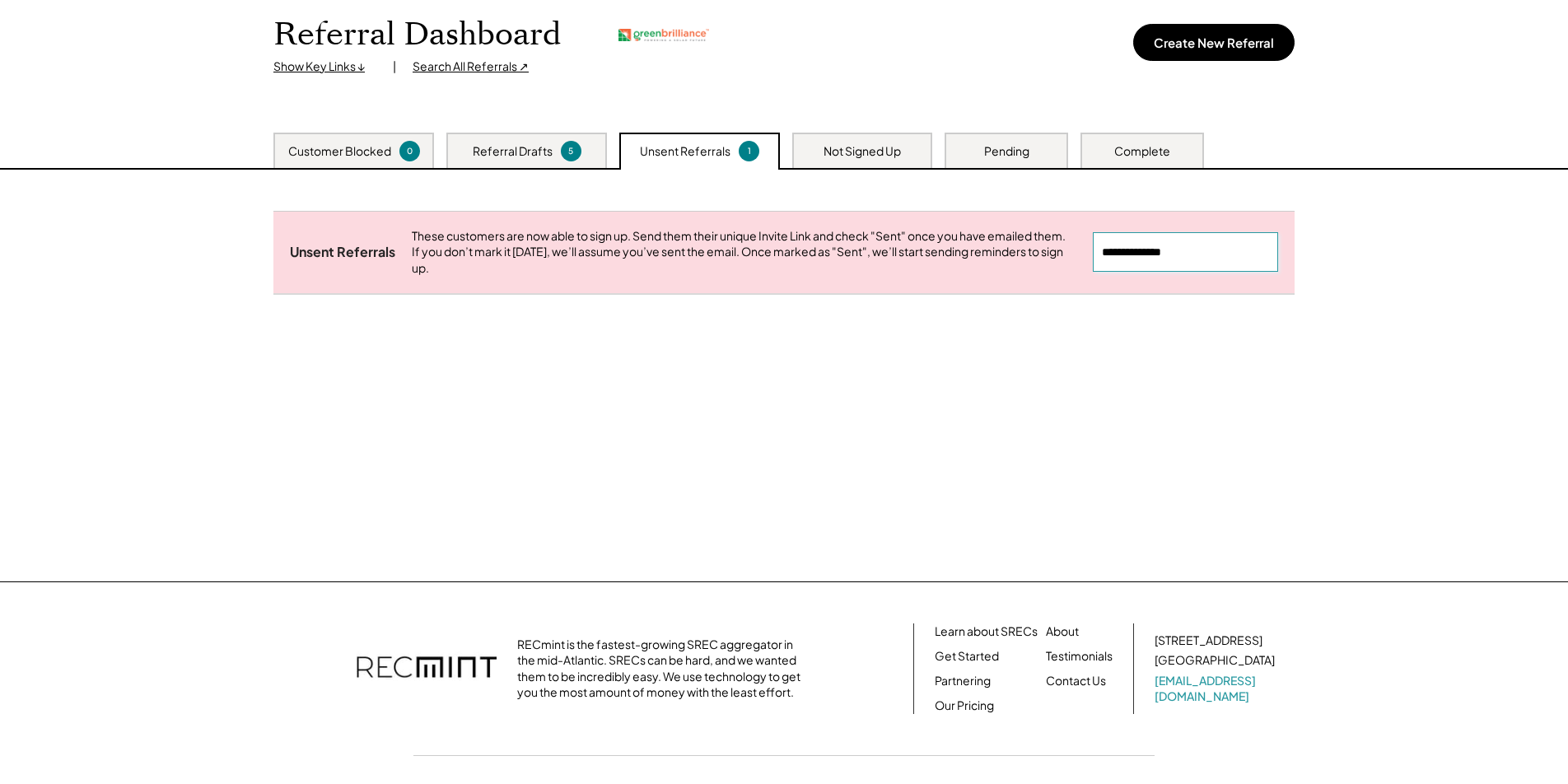
drag, startPoint x: 1214, startPoint y: 265, endPoint x: 802, endPoint y: 177, distance: 421.3
click at [802, 177] on div "Need System Details These customers need your help with completing the system d…" at bounding box center [784, 375] width 1054 height 412
paste input "**********"
type input "**********"
click at [871, 144] on div "Not Signed Up" at bounding box center [862, 152] width 77 height 16
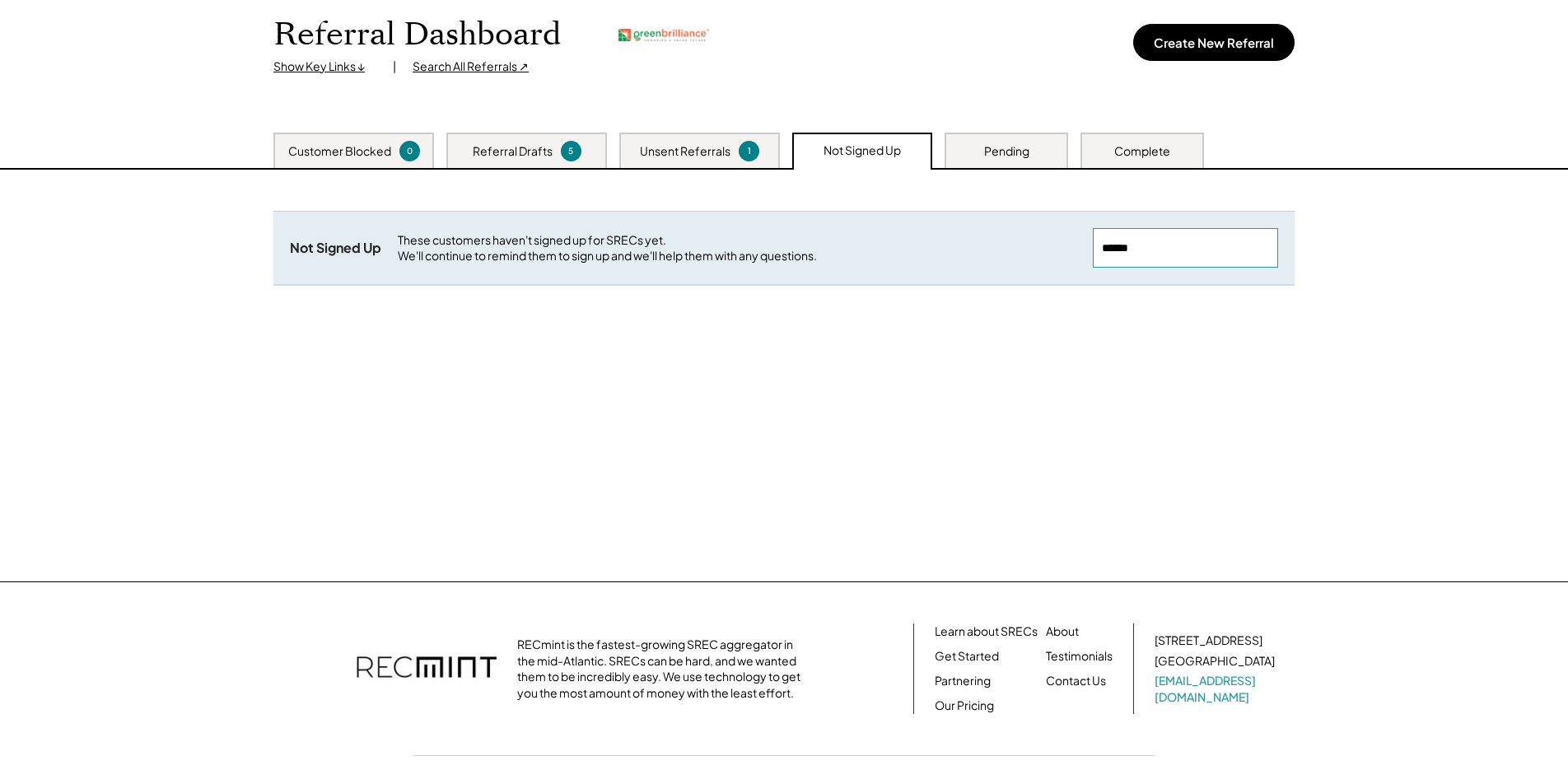
drag, startPoint x: 1229, startPoint y: 248, endPoint x: 764, endPoint y: 213, distance: 466.3
click at [764, 213] on div "Not Signed Up These customers haven't signed up for SRECs yet. We'll continue t…" at bounding box center [784, 248] width 1021 height 74
paste input "**********"
type input "**********"
click at [993, 158] on div "Pending" at bounding box center [1007, 152] width 46 height 16
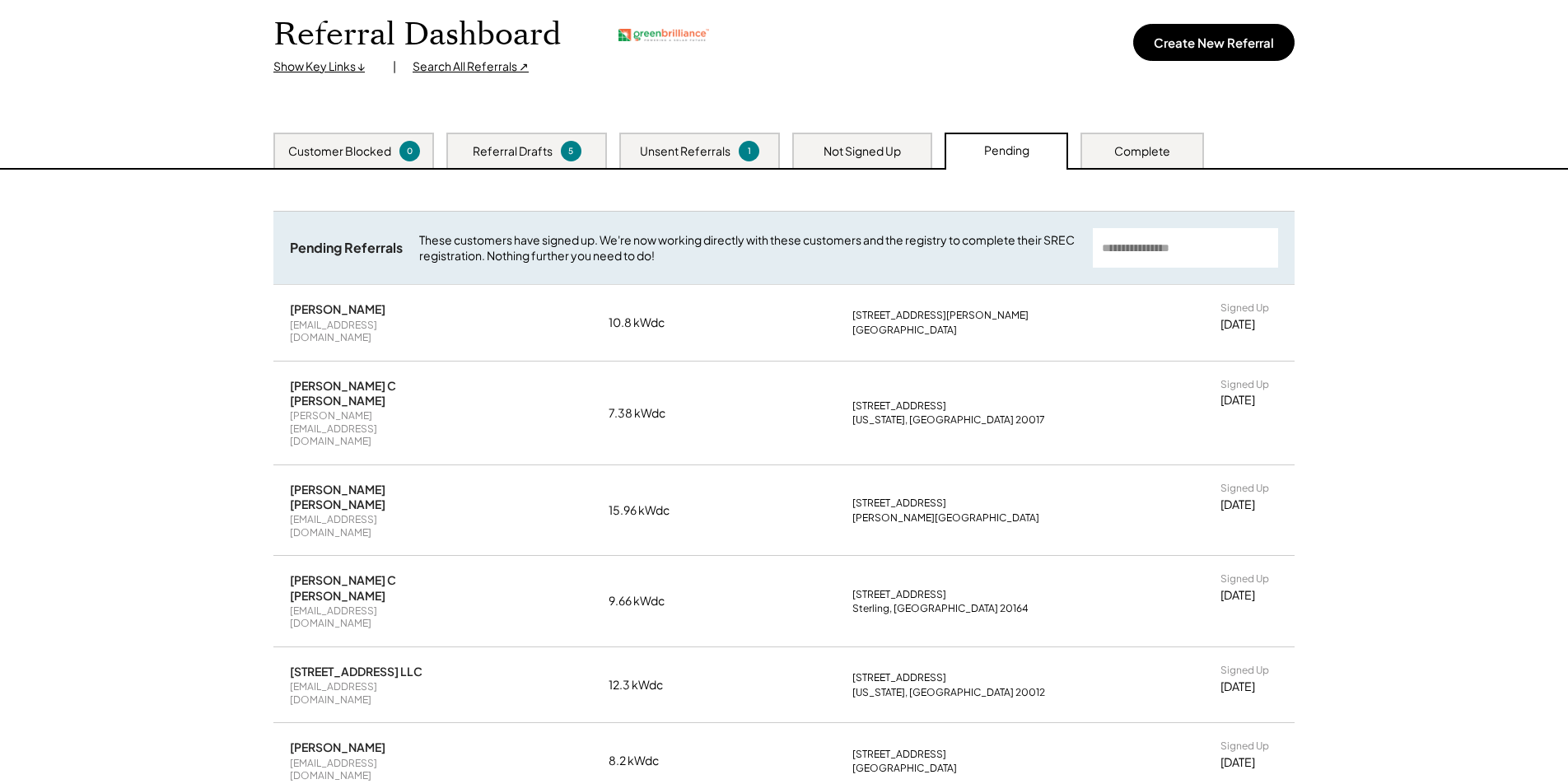
click at [1191, 251] on input "input" at bounding box center [1185, 248] width 186 height 39
paste input "**********"
type input "**********"
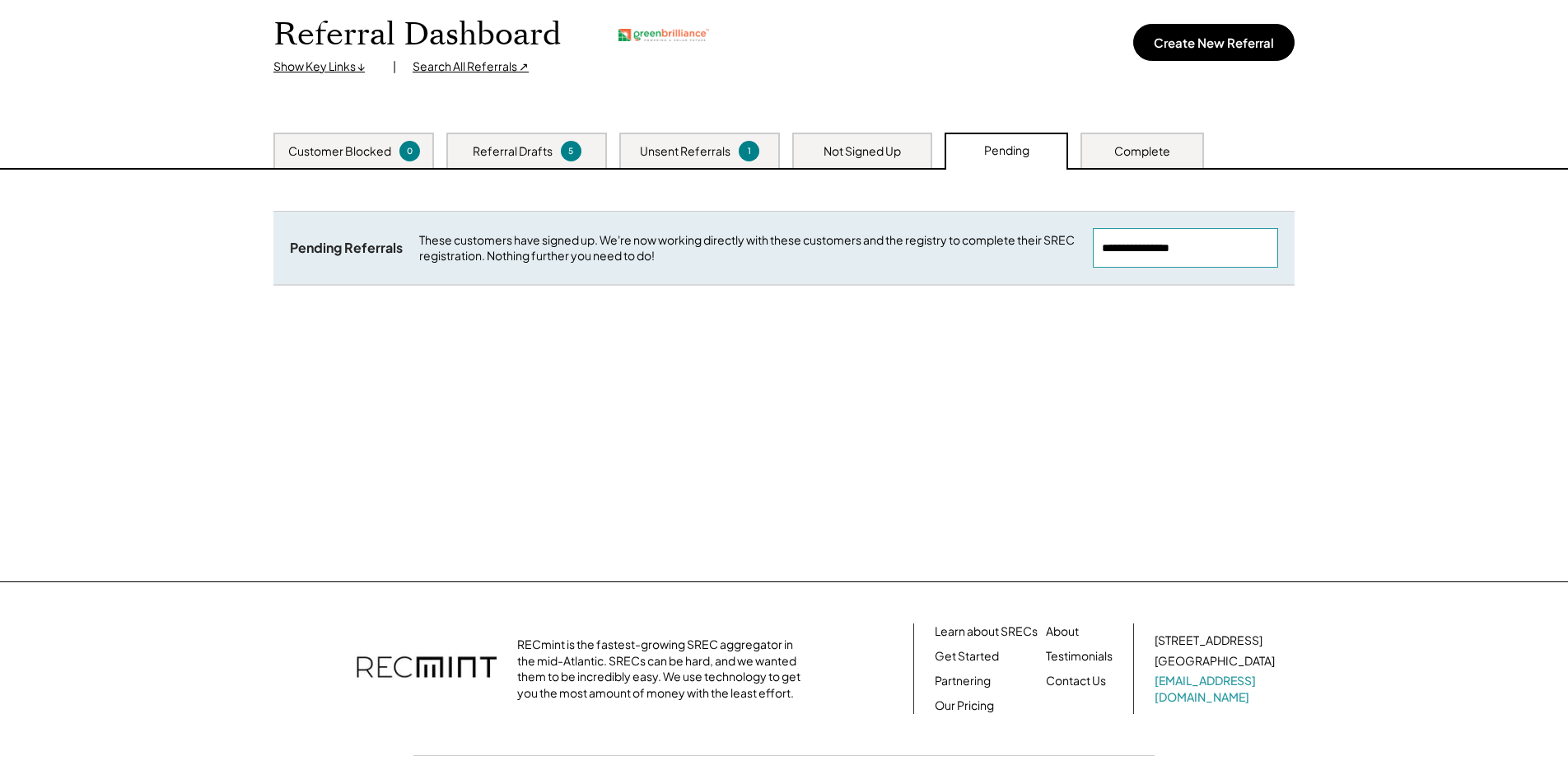
click at [1247, 247] on input "input" at bounding box center [1185, 248] width 186 height 39
click at [1140, 162] on div "Complete" at bounding box center [1142, 150] width 124 height 35
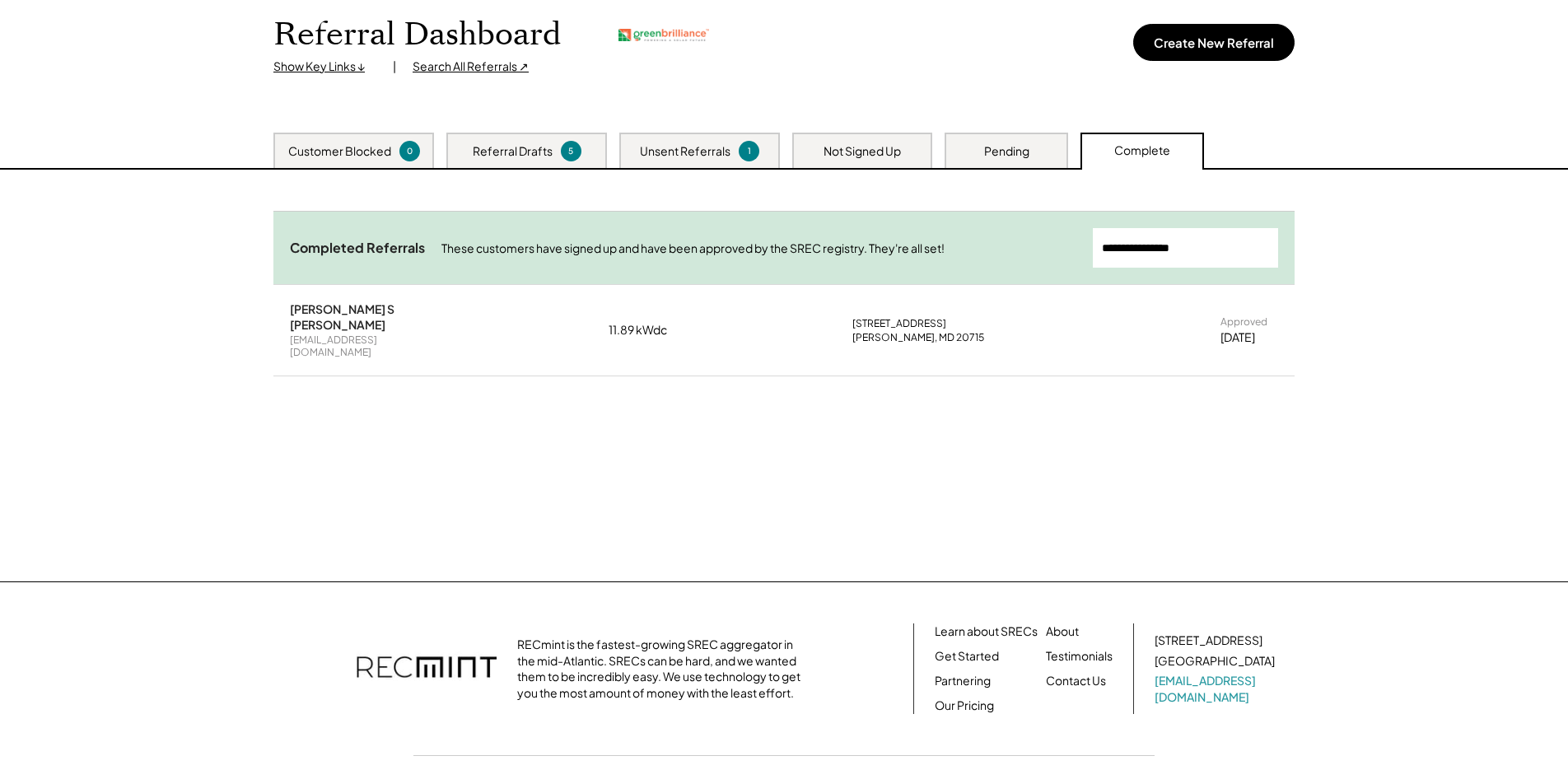
click at [351, 313] on div "Yolanda S Magana" at bounding box center [368, 316] width 157 height 30
click at [387, 252] on div "Completed Referrals" at bounding box center [357, 248] width 135 height 17
click at [1208, 247] on input "input" at bounding box center [1185, 248] width 186 height 39
click at [1255, 329] on div "2/20/25" at bounding box center [1237, 337] width 35 height 16
click at [918, 318] on div "2421 Keyberry Ln" at bounding box center [899, 324] width 94 height 13
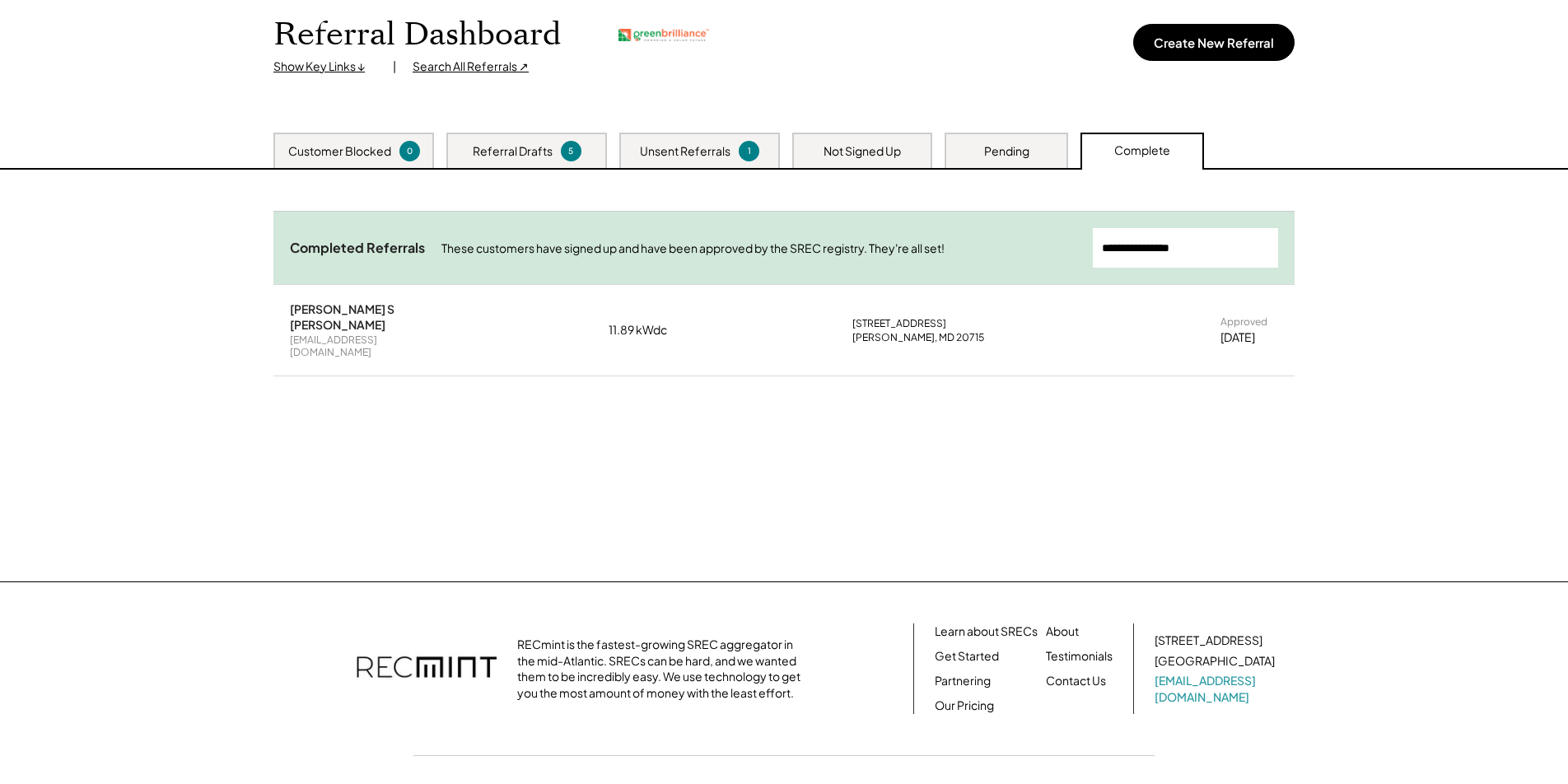
click at [646, 322] on div "11.89 kWdc" at bounding box center [650, 330] width 82 height 16
click at [358, 318] on div "Yolanda S Magana" at bounding box center [368, 316] width 157 height 30
click at [921, 292] on div "Yolanda S Magana los112@yahoo.com 11.89 kWdc 2421 Keyberry Ln Bowie, MD 20715 A…" at bounding box center [784, 330] width 1021 height 91
click at [901, 346] on div "Yolanda S Magana los112@yahoo.com 11.89 kWdc 2421 Keyberry Ln Bowie, MD 20715 A…" at bounding box center [784, 330] width 1021 height 91
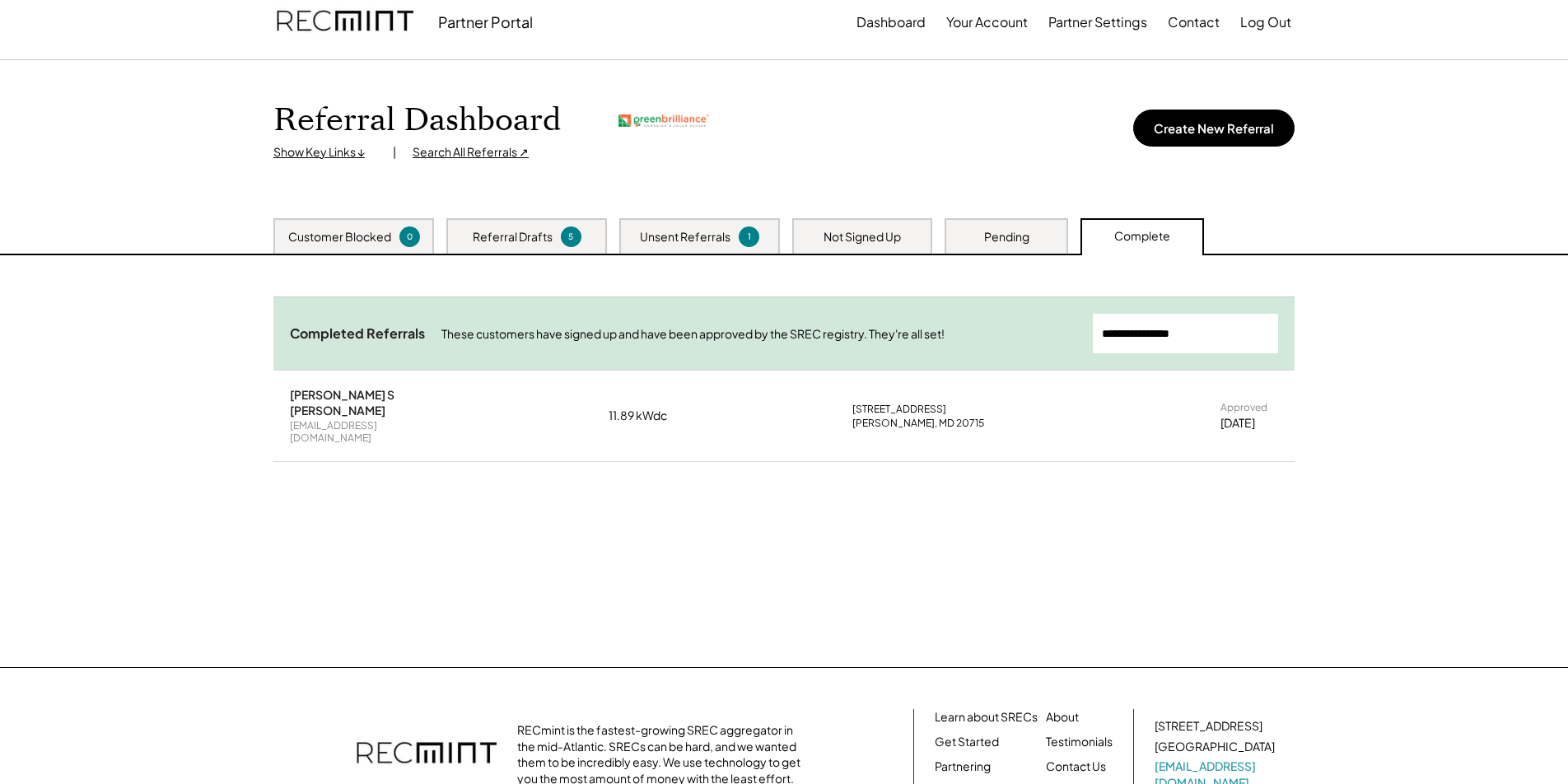
scroll to position [11, 0]
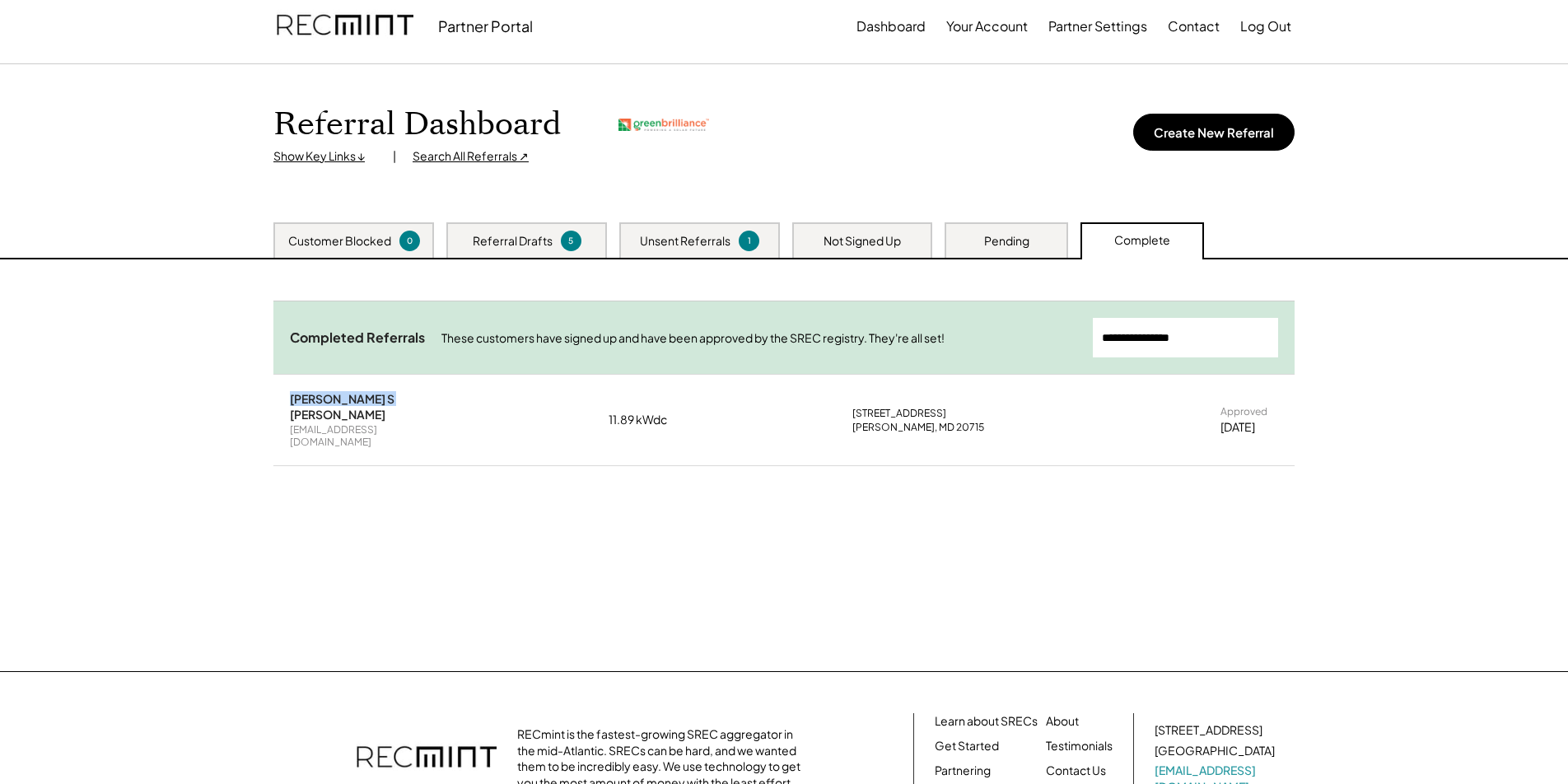
drag, startPoint x: 282, startPoint y: 399, endPoint x: 424, endPoint y: 401, distance: 142.0
click at [424, 401] on div "Yolanda S Magana los112@yahoo.com 11.89 kWdc 2421 Keyberry Ln Bowie, MD 20715 A…" at bounding box center [784, 420] width 1021 height 91
copy div "Yolanda S Magana"
click at [442, 161] on div "Search All Referrals ↗" at bounding box center [471, 156] width 117 height 16
click at [441, 152] on div "Search All Referrals ↗" at bounding box center [471, 156] width 117 height 16
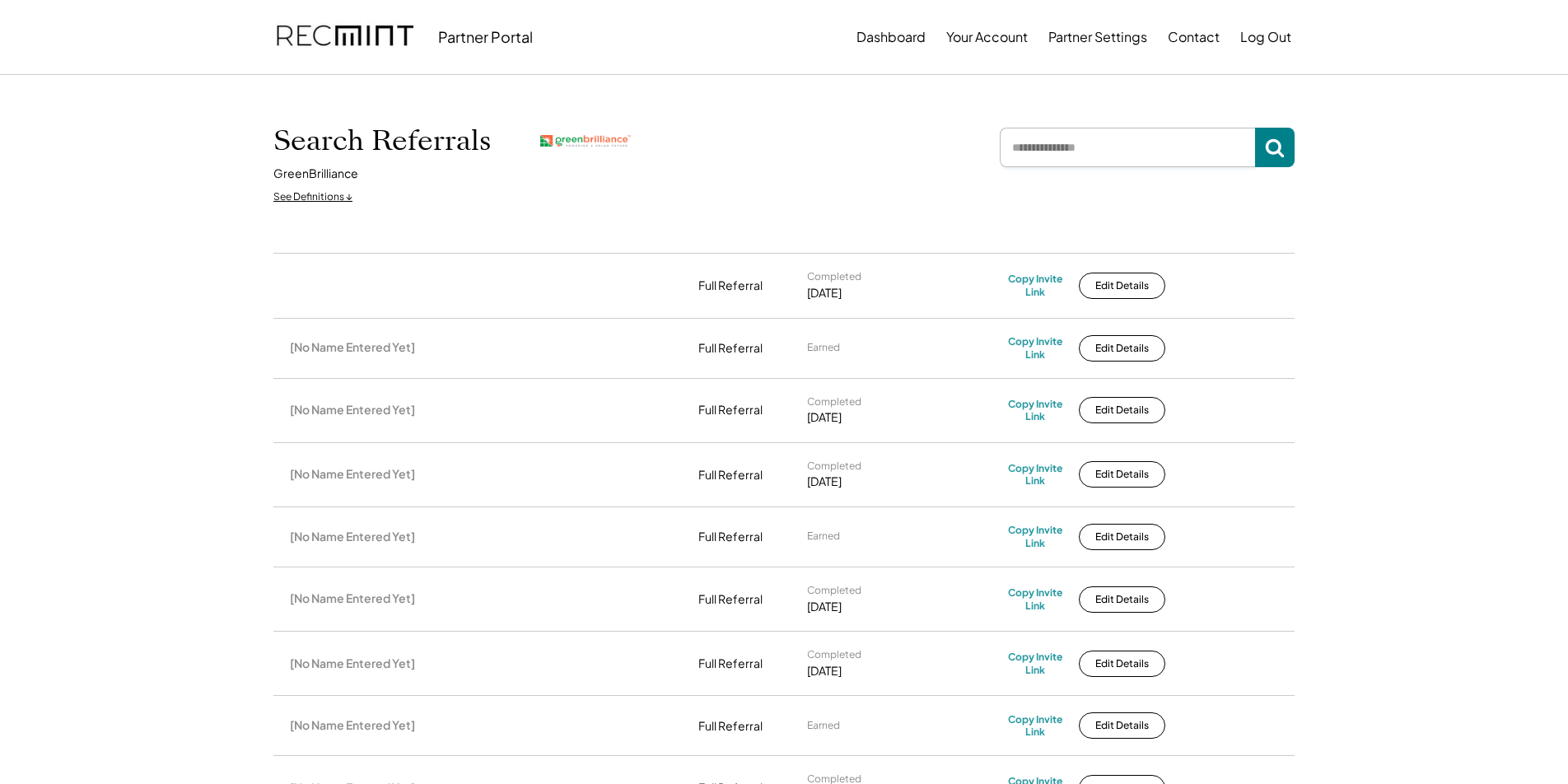
click at [1053, 165] on input "input" at bounding box center [1127, 147] width 256 height 39
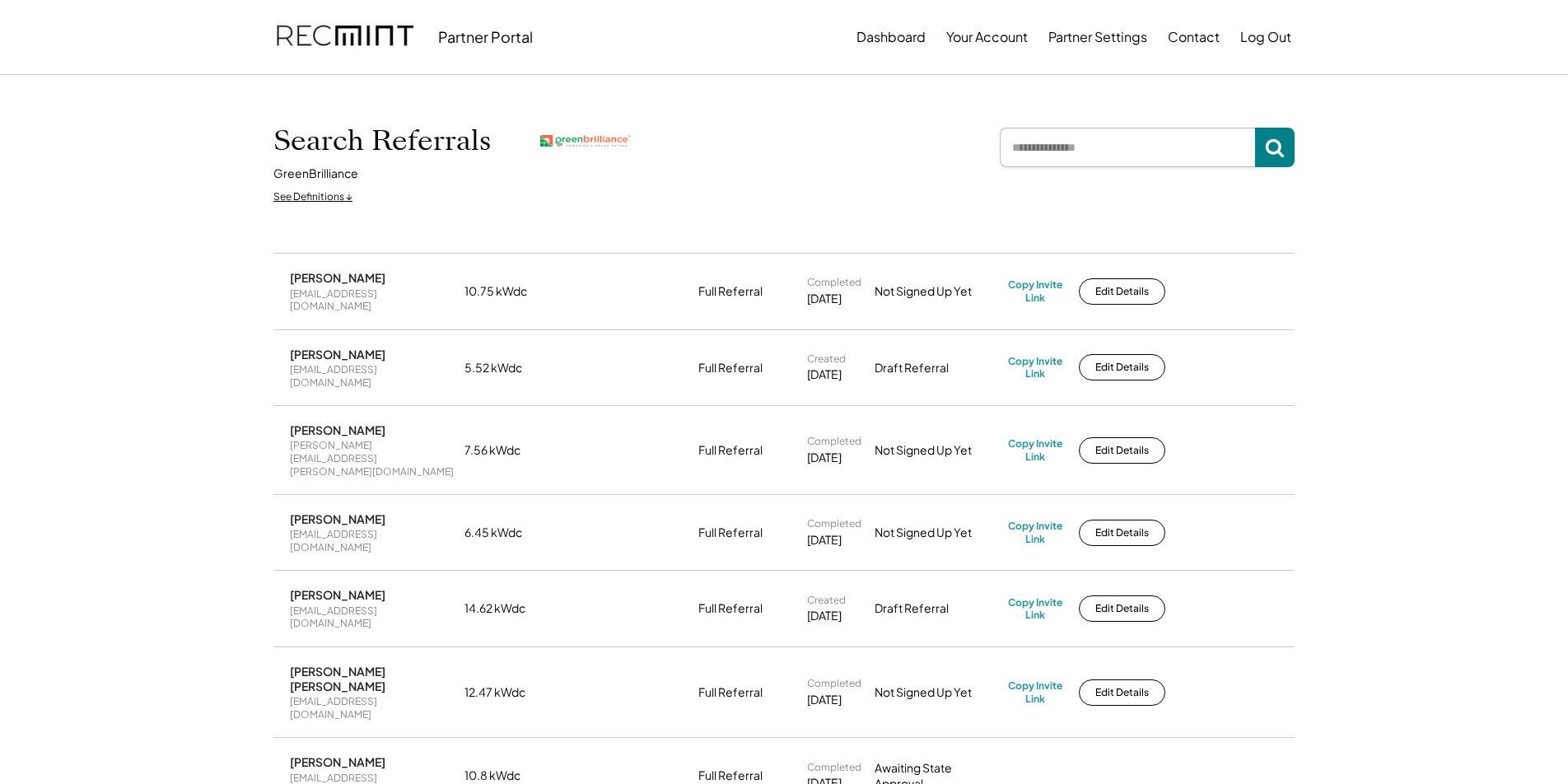
paste input "**********"
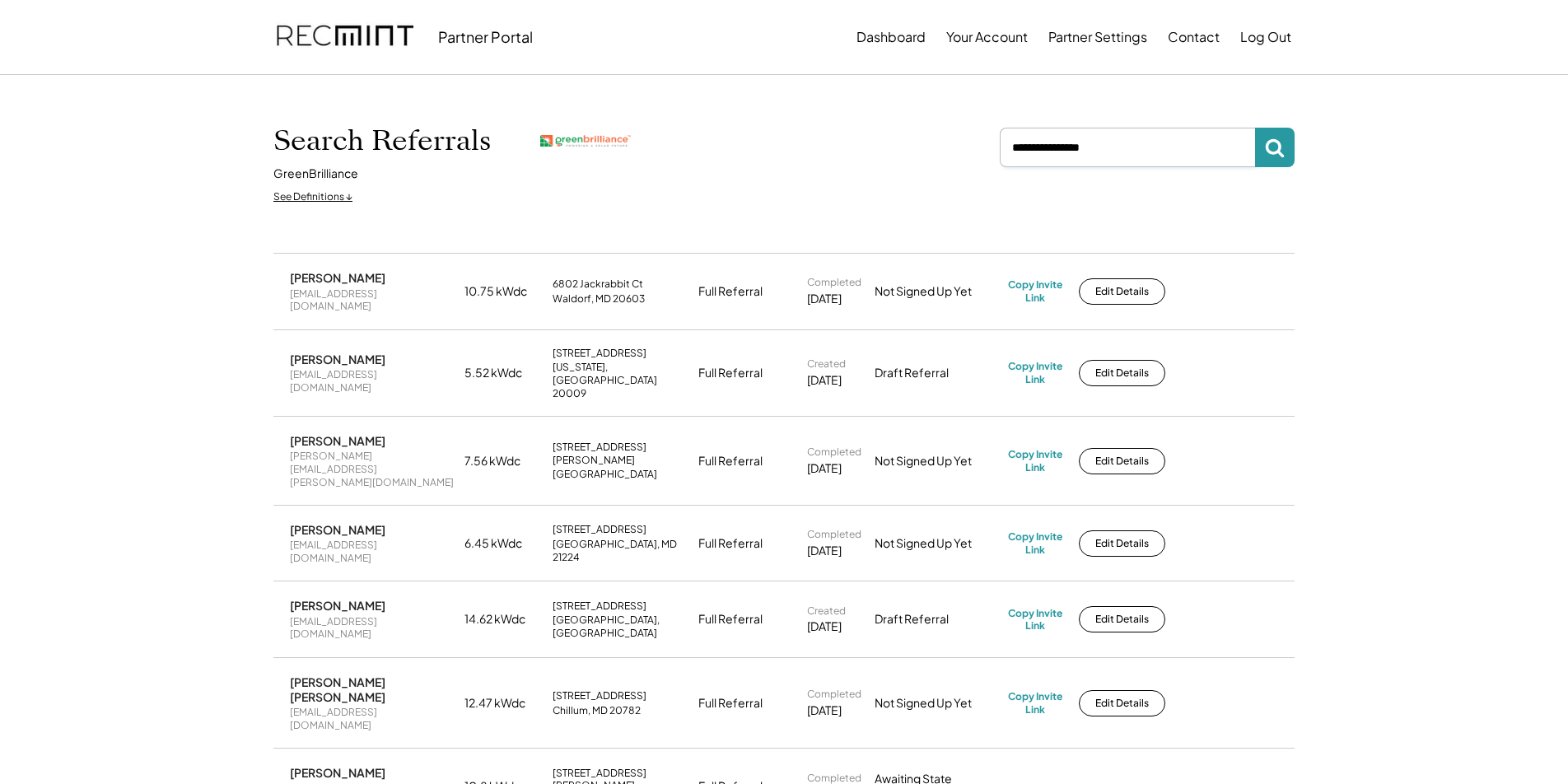
type input "**********"
click at [1274, 126] on div "Search Referrals GreenBrilliance See Definitions ↓" at bounding box center [784, 164] width 1021 height 96
click at [1279, 156] on icon at bounding box center [1275, 147] width 20 height 20
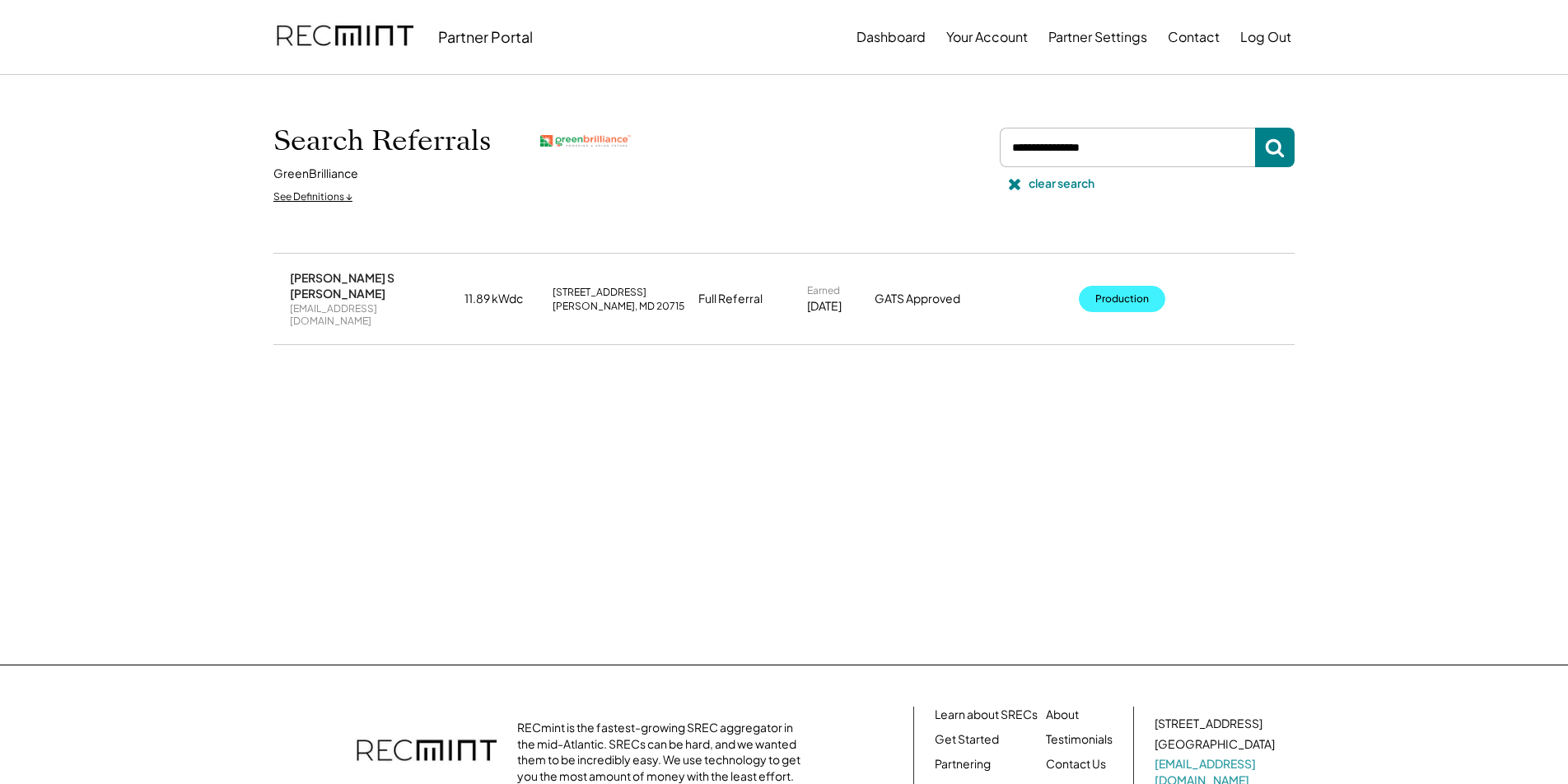
click at [1113, 292] on button "Production" at bounding box center [1122, 299] width 86 height 26
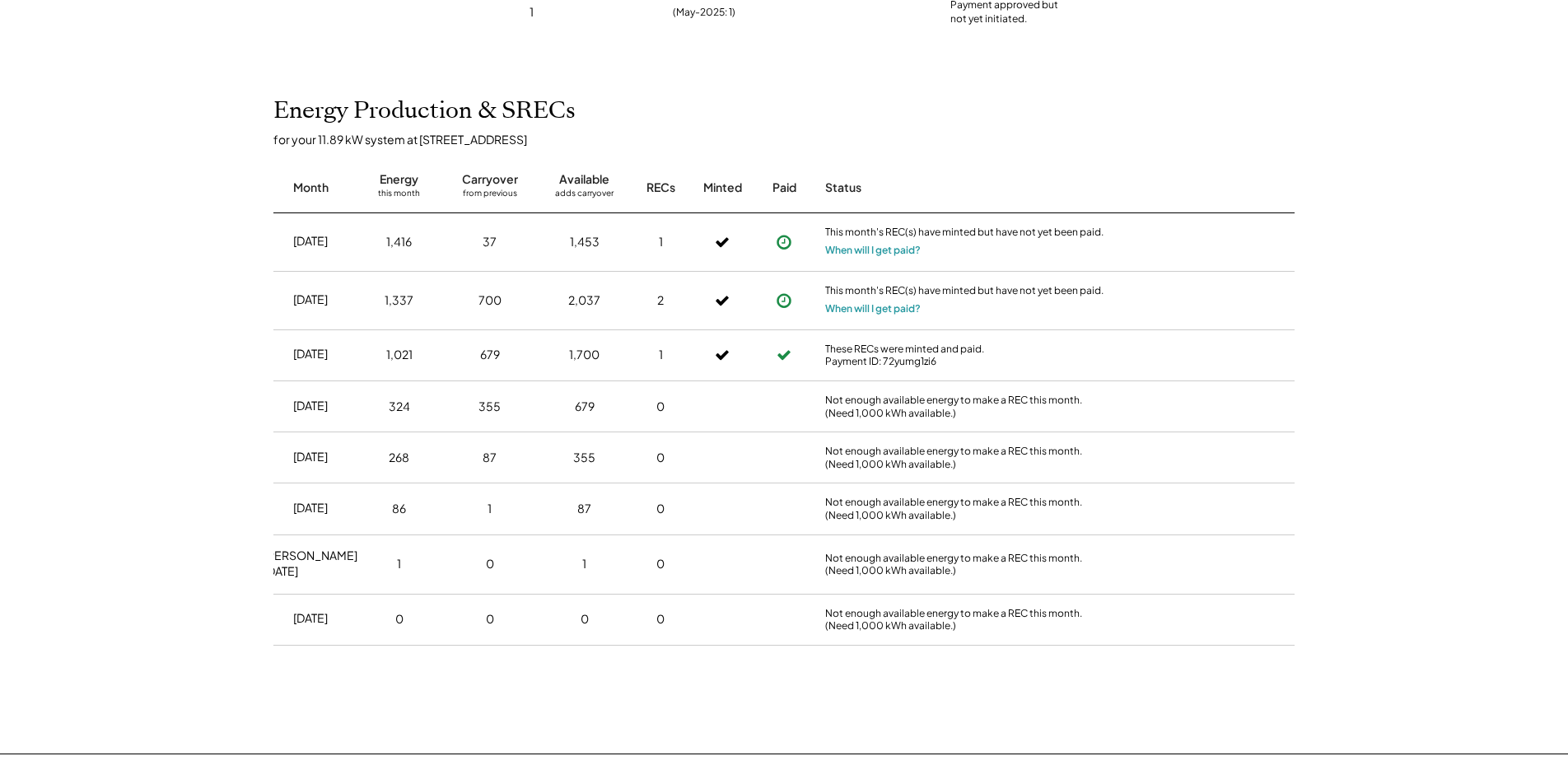
scroll to position [311, 0]
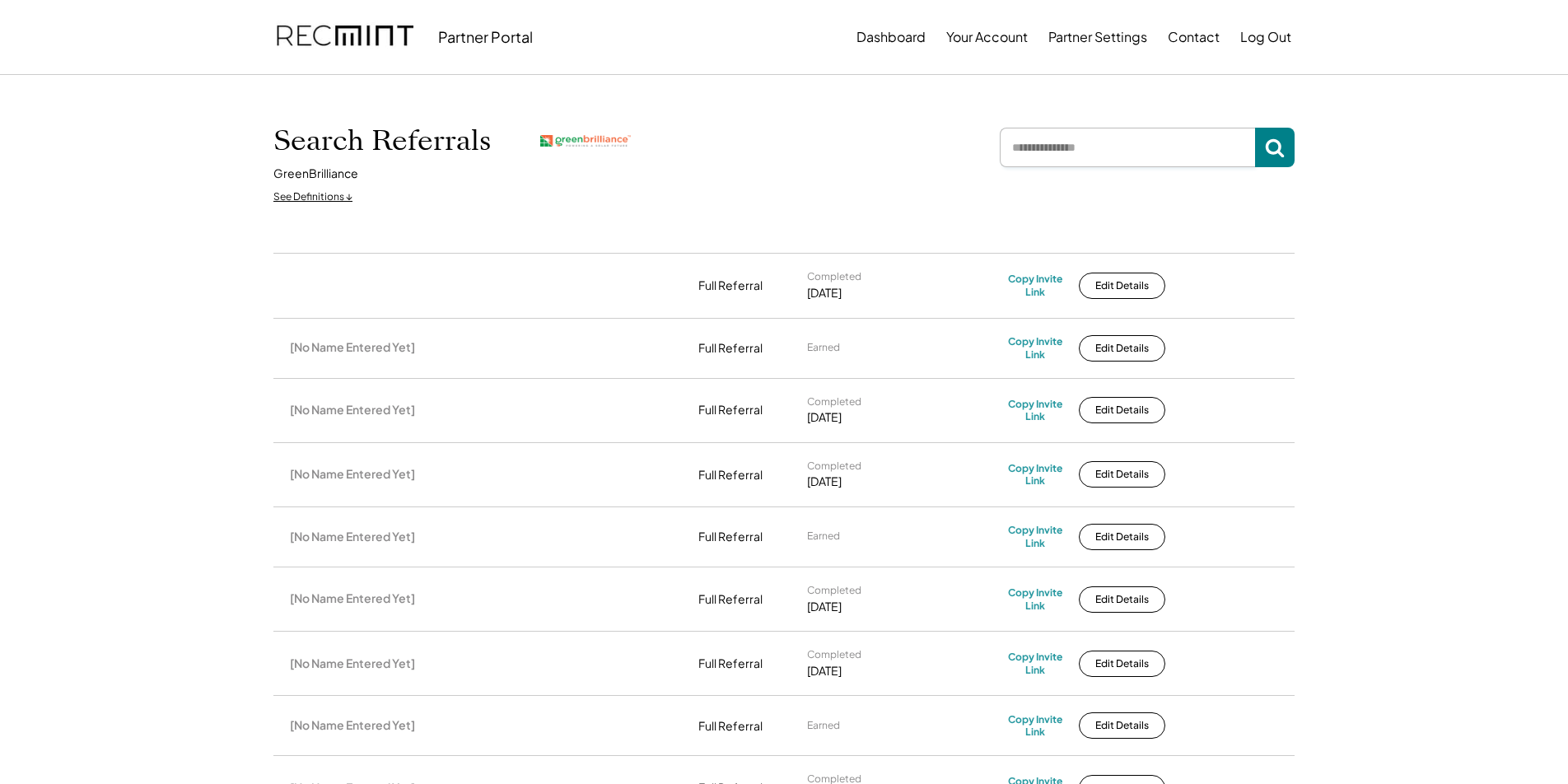
click at [1078, 146] on input "input" at bounding box center [1127, 147] width 256 height 39
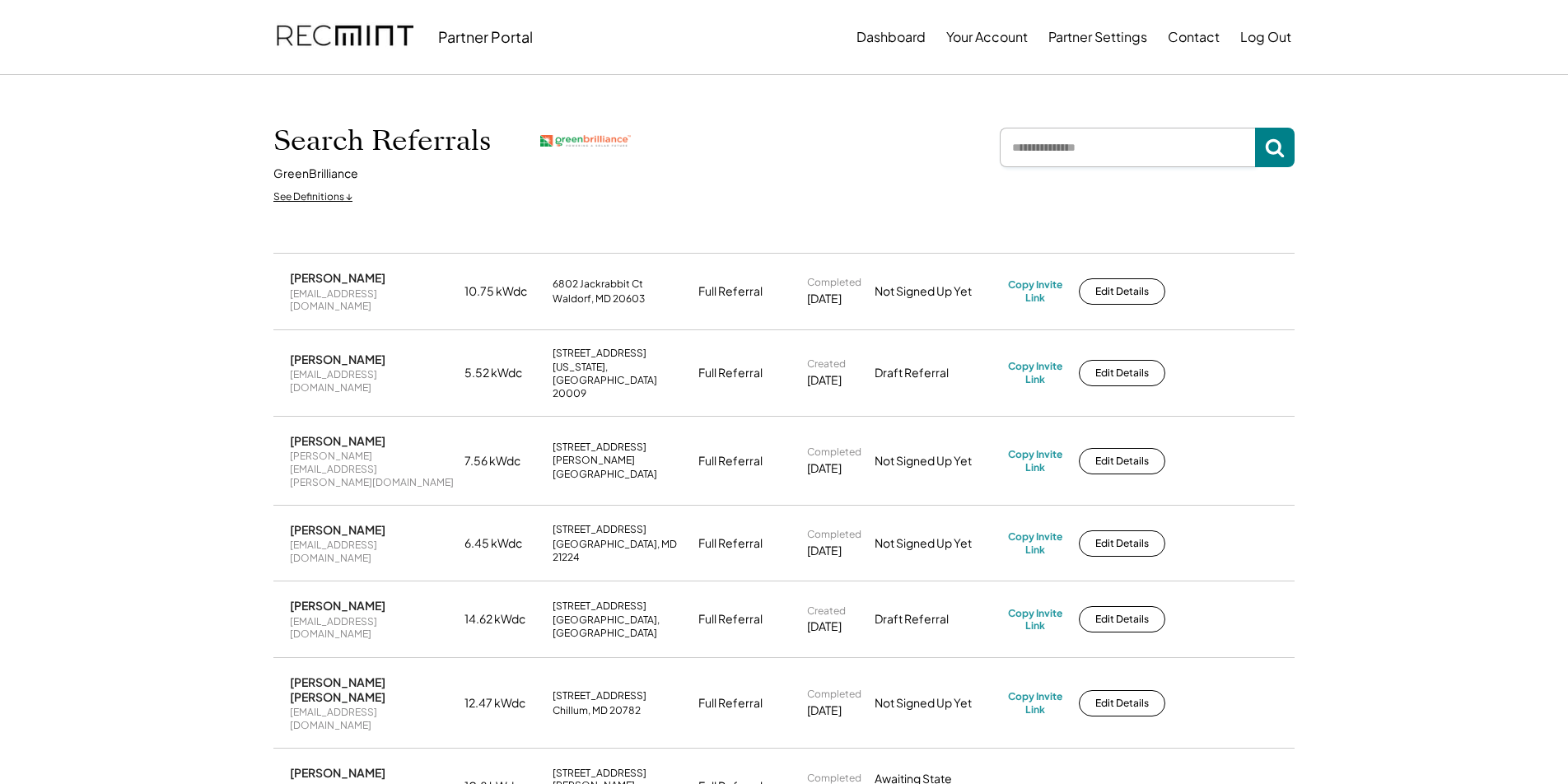
paste input "**********"
type input "**********"
click at [1274, 146] on icon at bounding box center [1275, 147] width 20 height 20
